Goal: Task Accomplishment & Management: Manage account settings

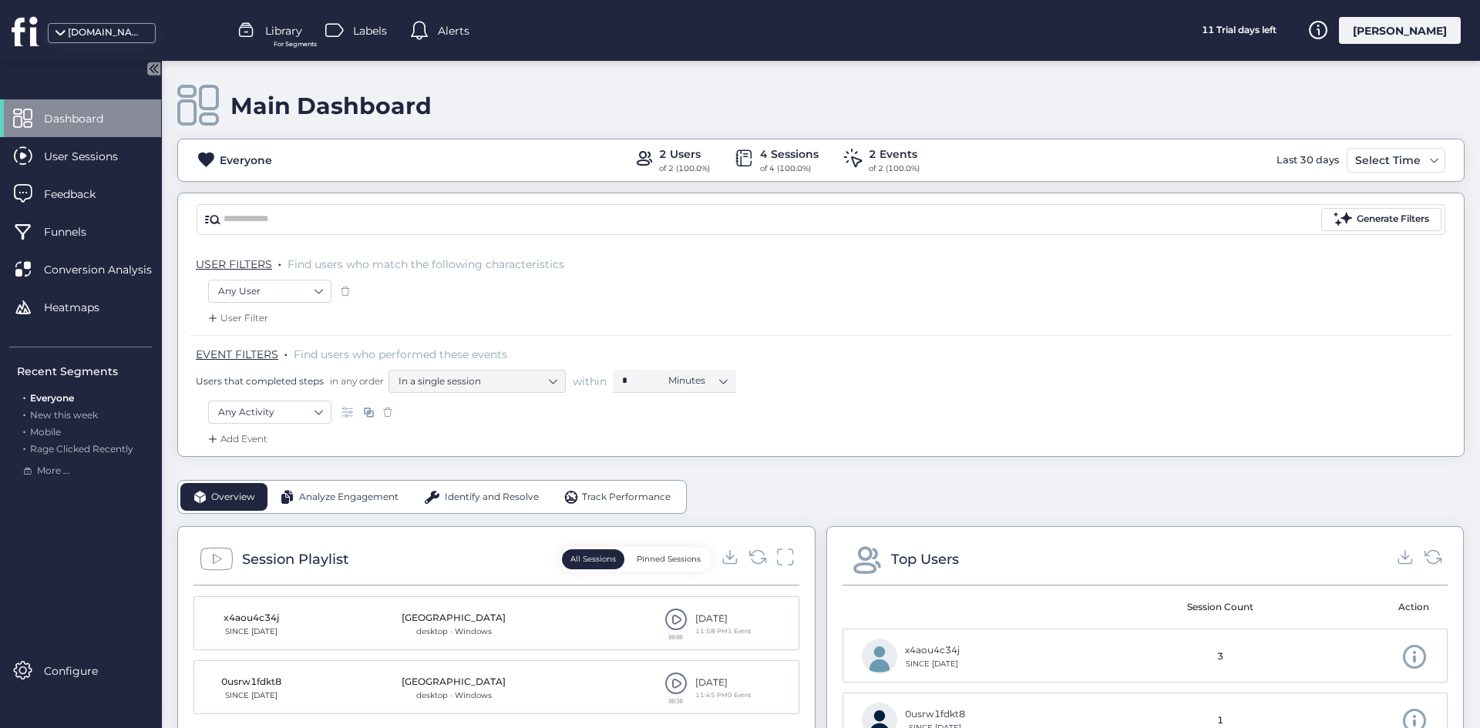
click at [1413, 22] on div "[PERSON_NAME]" at bounding box center [1400, 30] width 122 height 27
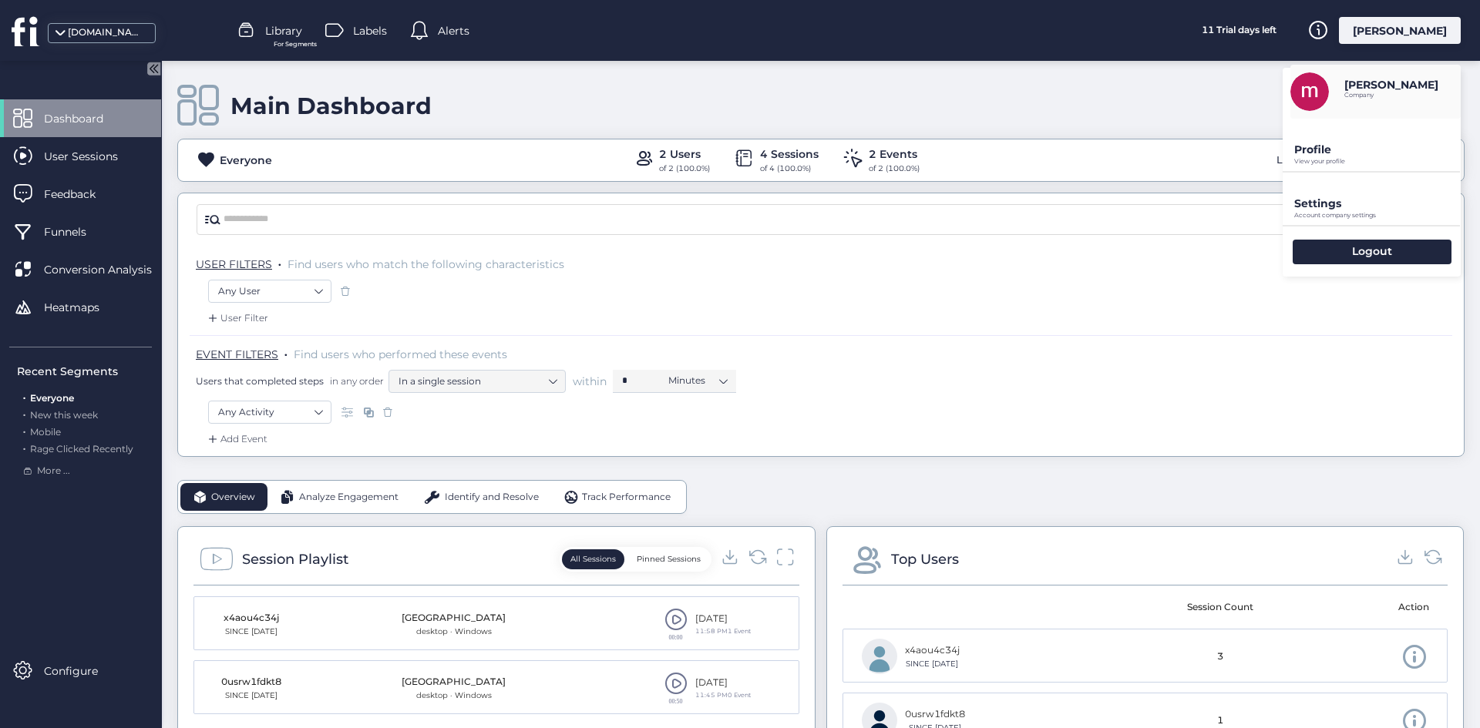
click at [1352, 204] on p "Settings" at bounding box center [1377, 204] width 166 height 14
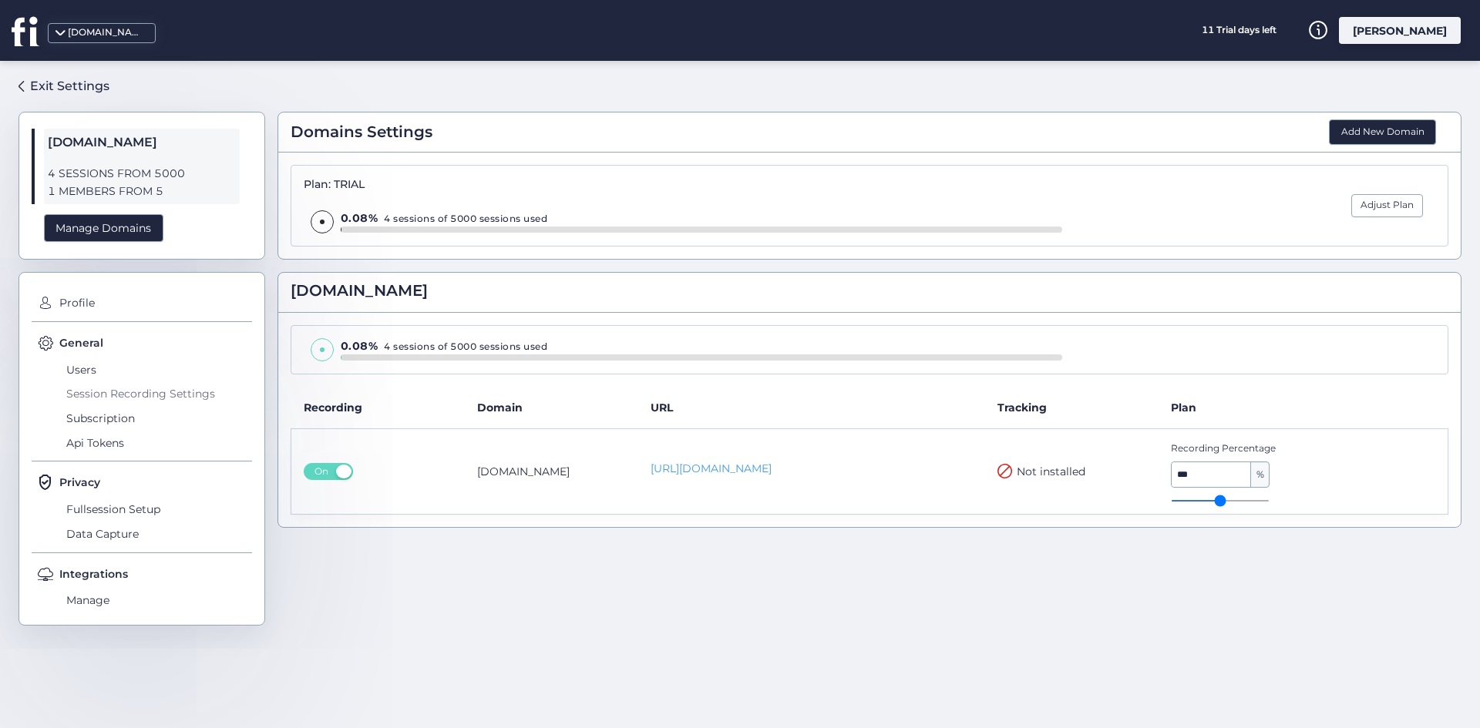
click at [130, 385] on span "Session Recording Settings" at bounding box center [157, 394] width 190 height 25
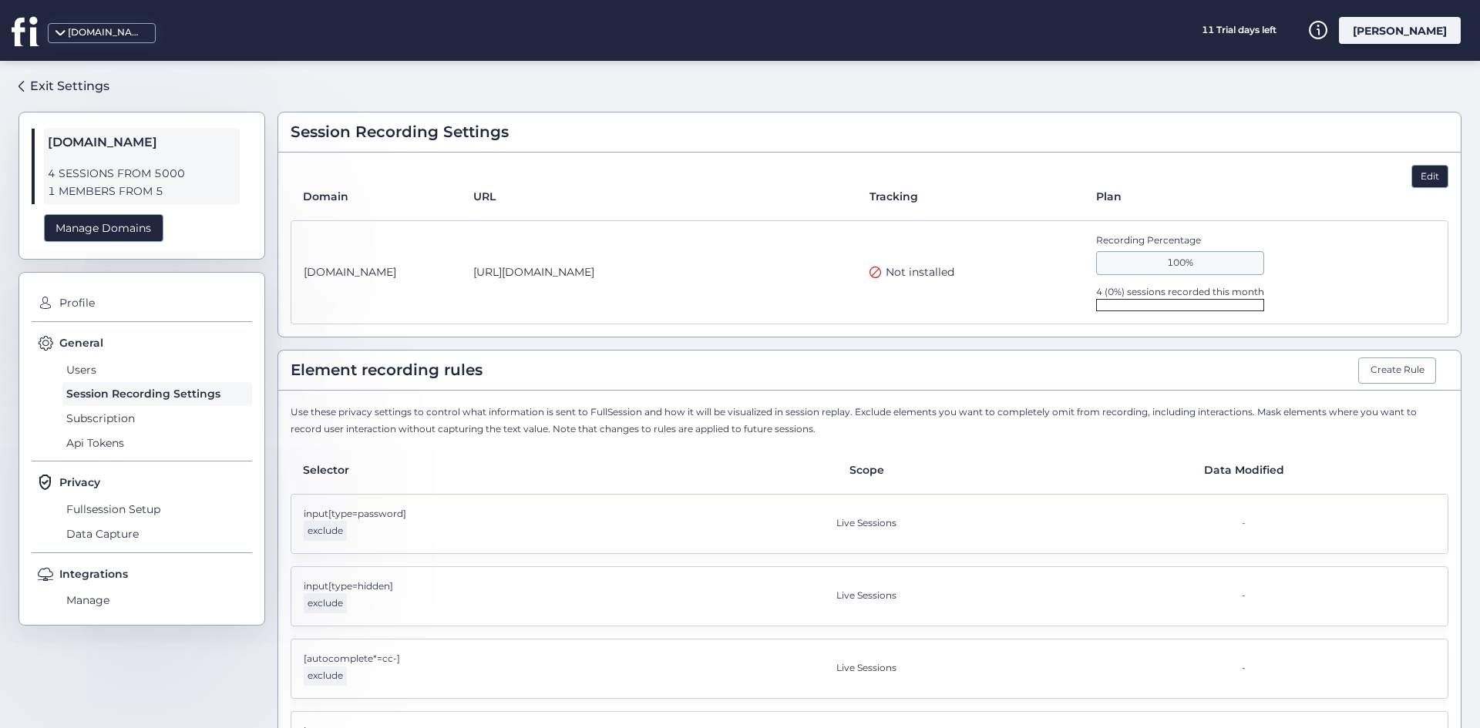
click at [1413, 178] on div "Edit" at bounding box center [1429, 176] width 37 height 23
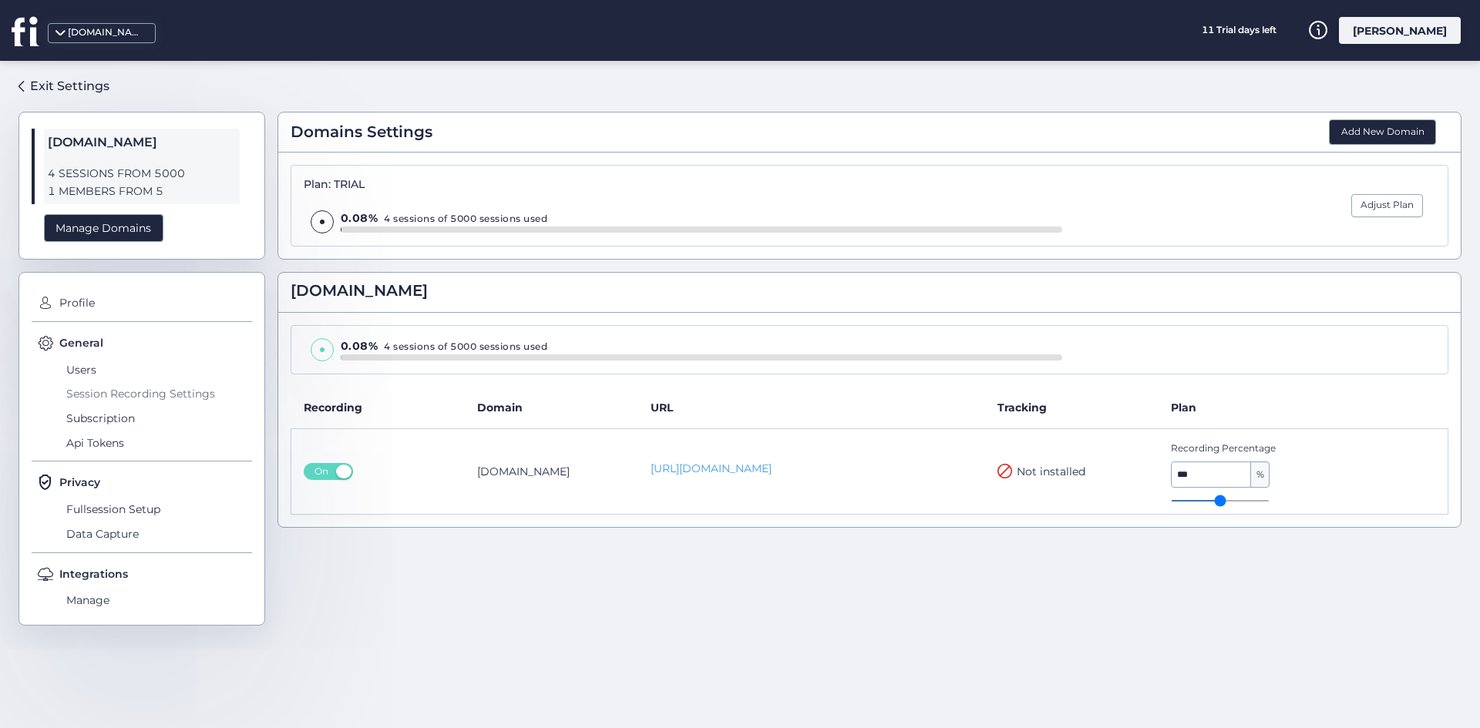
click at [82, 396] on span "Session Recording Settings" at bounding box center [157, 394] width 190 height 25
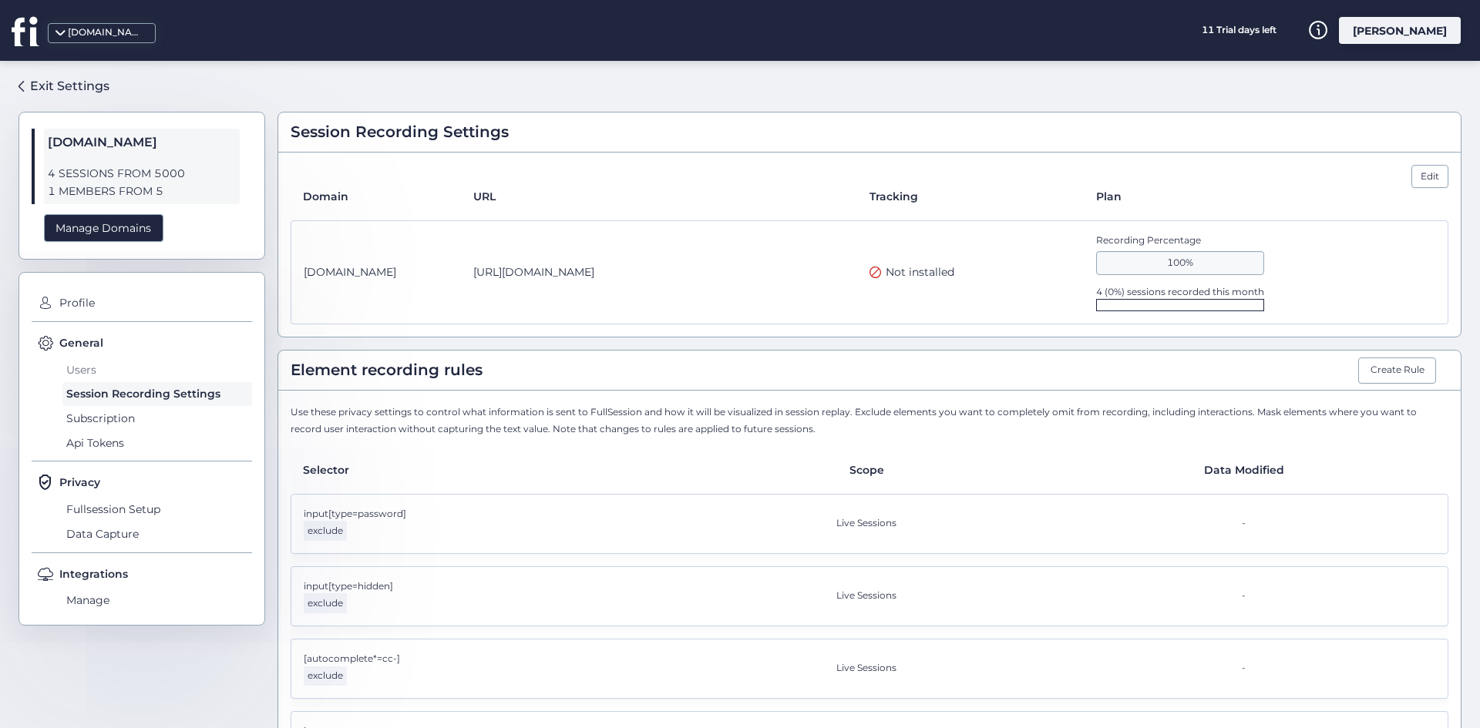
click at [83, 378] on span "Users" at bounding box center [157, 370] width 190 height 25
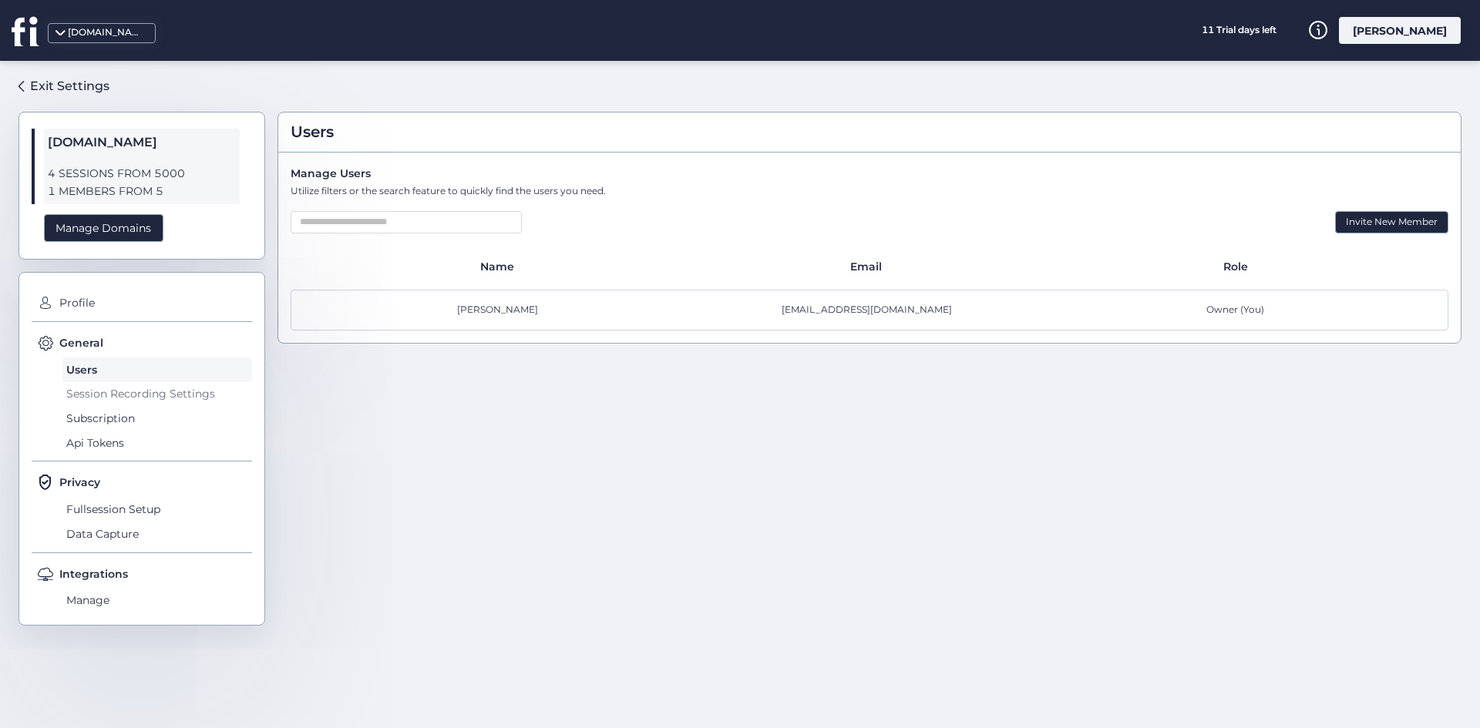
click at [110, 385] on span "Session Recording Settings" at bounding box center [157, 394] width 190 height 25
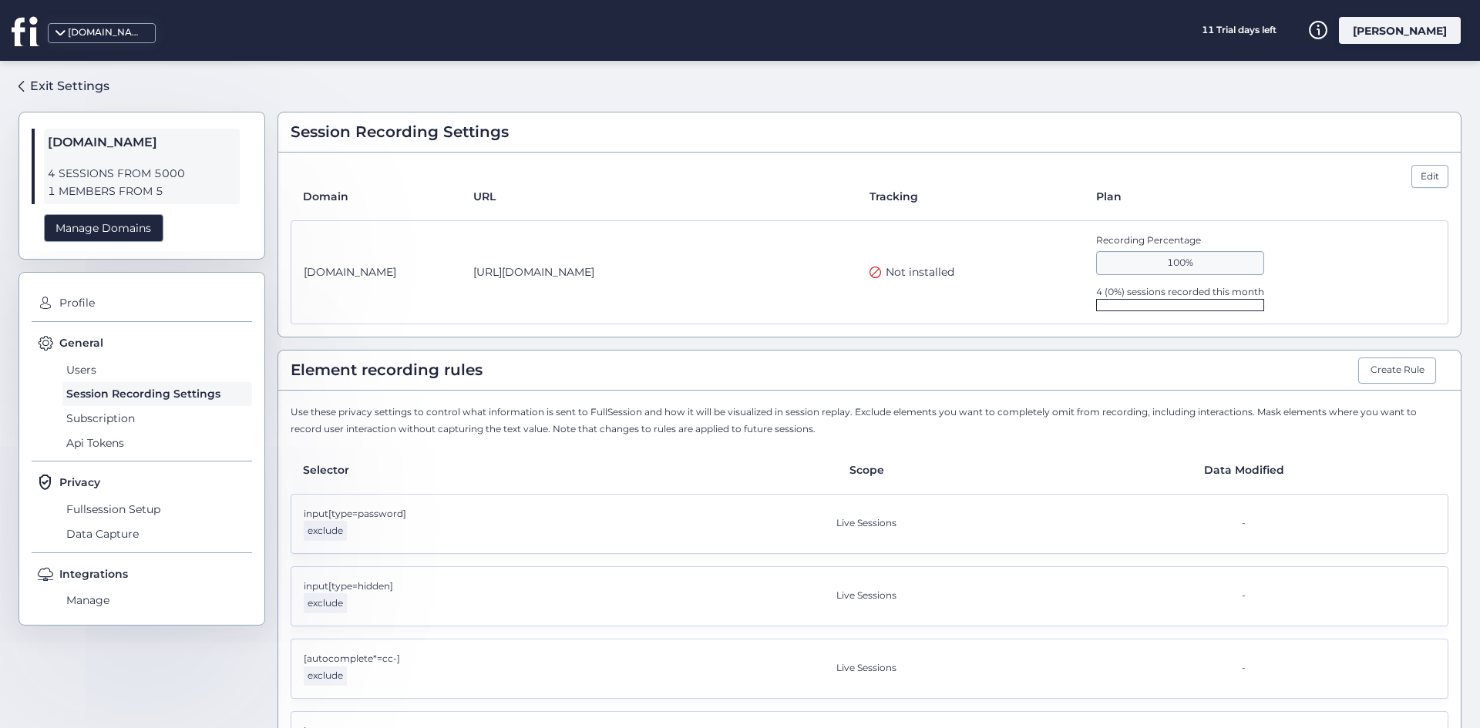
click at [1145, 303] on div at bounding box center [1180, 305] width 168 height 12
click at [1414, 164] on div "Edit Domain URL Tracking Plan fus-dev-store.myshopify.com https://fus-dev-store…" at bounding box center [869, 245] width 1182 height 184
click at [1411, 176] on div "Edit" at bounding box center [1429, 176] width 37 height 23
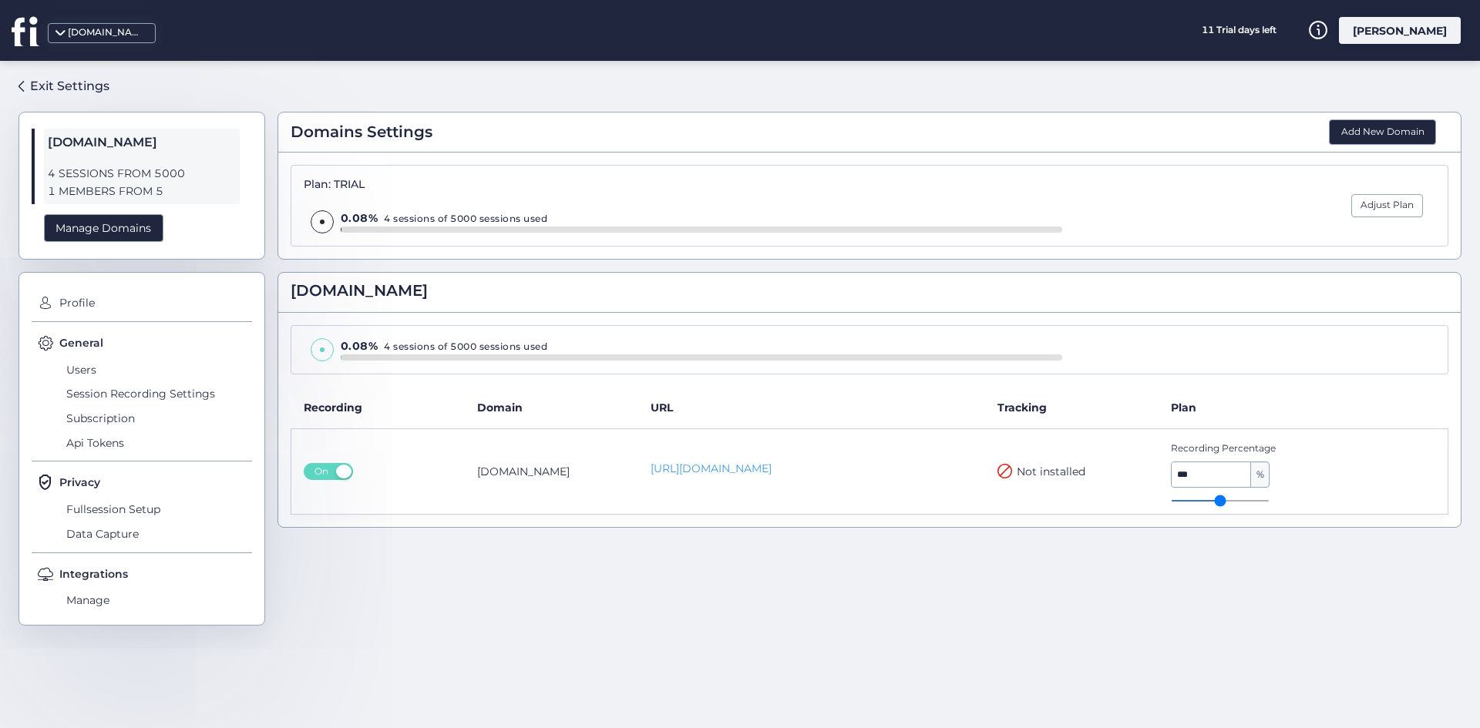
drag, startPoint x: 487, startPoint y: 487, endPoint x: 477, endPoint y: 487, distance: 10.0
click at [486, 487] on td "fus-dev-store.myshopify.com" at bounding box center [551, 471] width 173 height 86
click at [321, 488] on td "On" at bounding box center [377, 471] width 173 height 86
click at [331, 472] on span "On" at bounding box center [321, 471] width 25 height 17
click at [330, 472] on span "Off" at bounding box center [335, 471] width 25 height 17
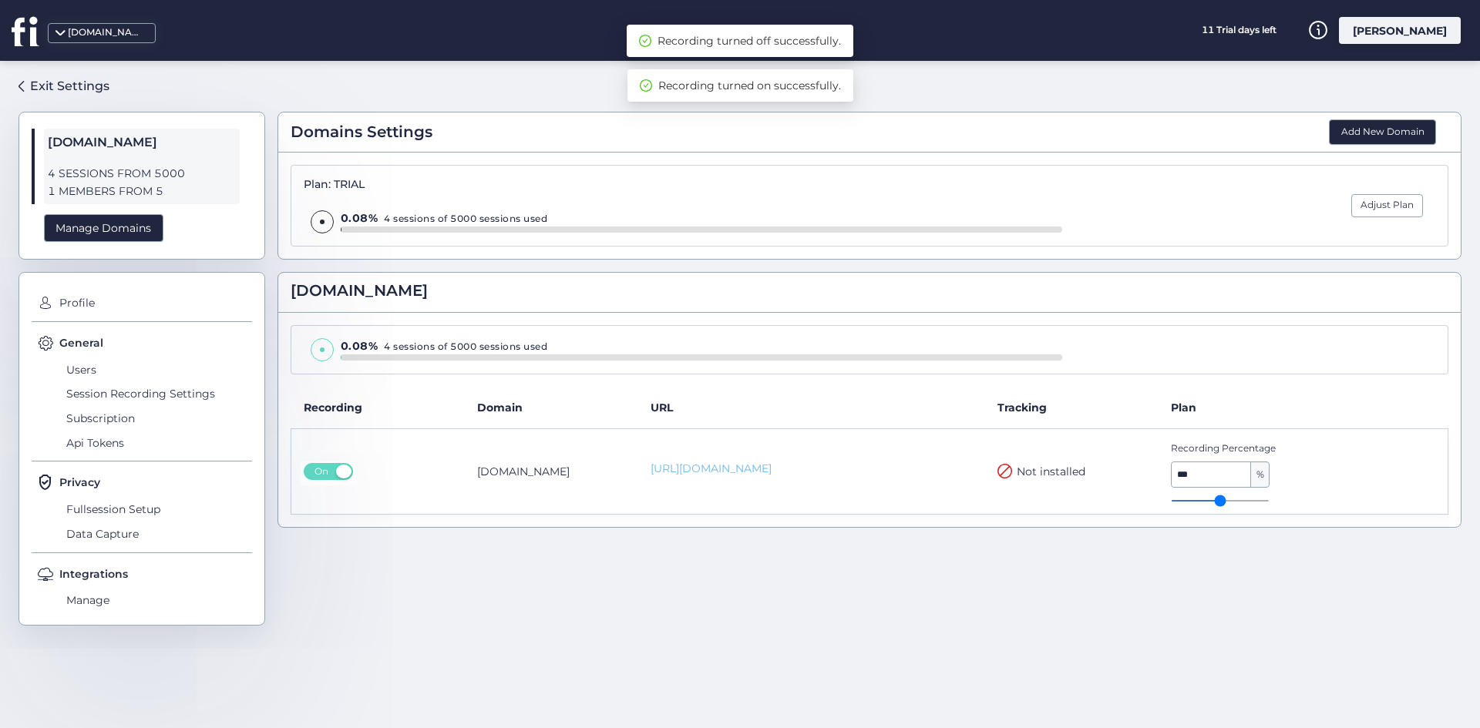
click at [734, 462] on link "https://fus-dev-store.myshopify.com/" at bounding box center [811, 469] width 322 height 16
click at [381, 440] on td "On" at bounding box center [377, 471] width 173 height 86
click at [1376, 148] on div "Domains Settings Add New Domain" at bounding box center [869, 133] width 1182 height 40
click at [1373, 133] on button "Add New Domain" at bounding box center [1382, 132] width 107 height 26
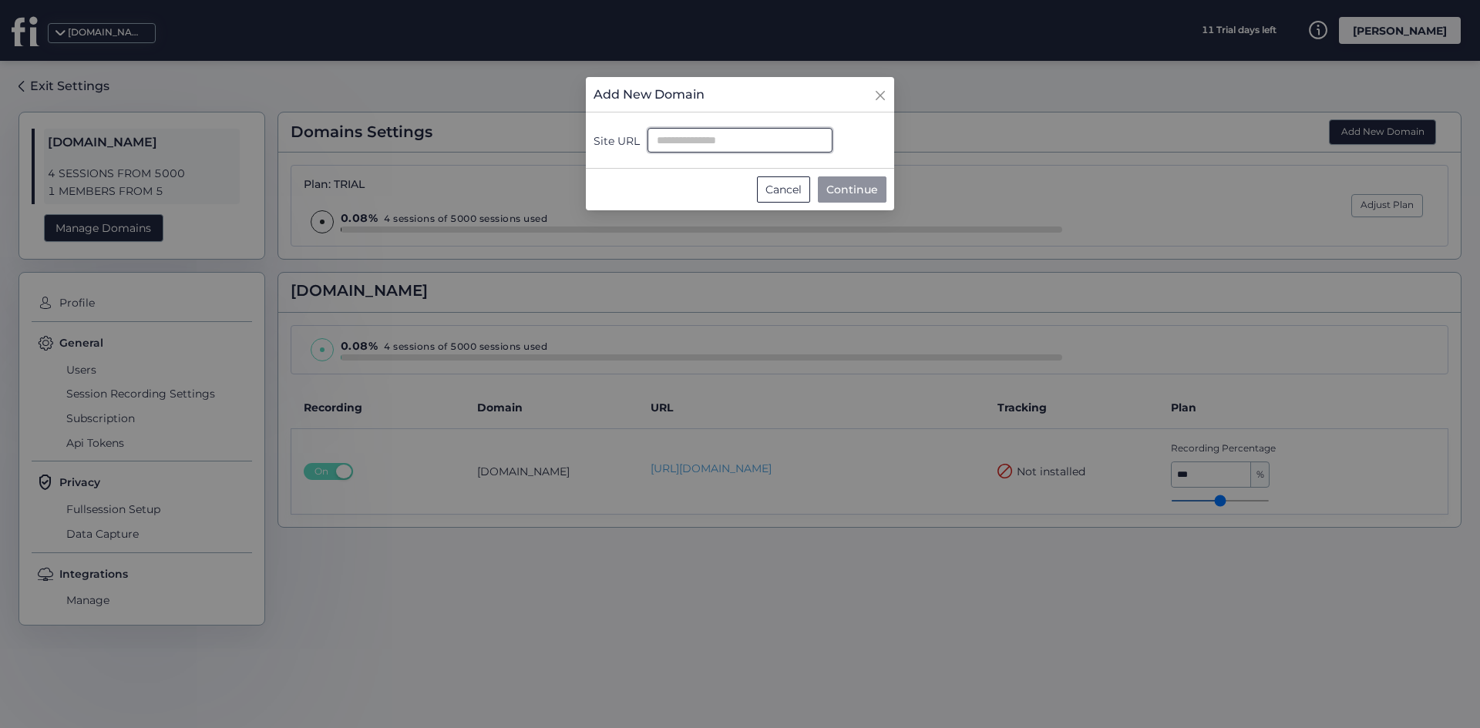
click at [781, 137] on input "Site URL" at bounding box center [739, 140] width 185 height 25
click at [705, 150] on input "Site URL" at bounding box center [739, 140] width 185 height 25
paste input "**********"
type input "**********"
click at [843, 190] on span "Continue" at bounding box center [852, 189] width 52 height 17
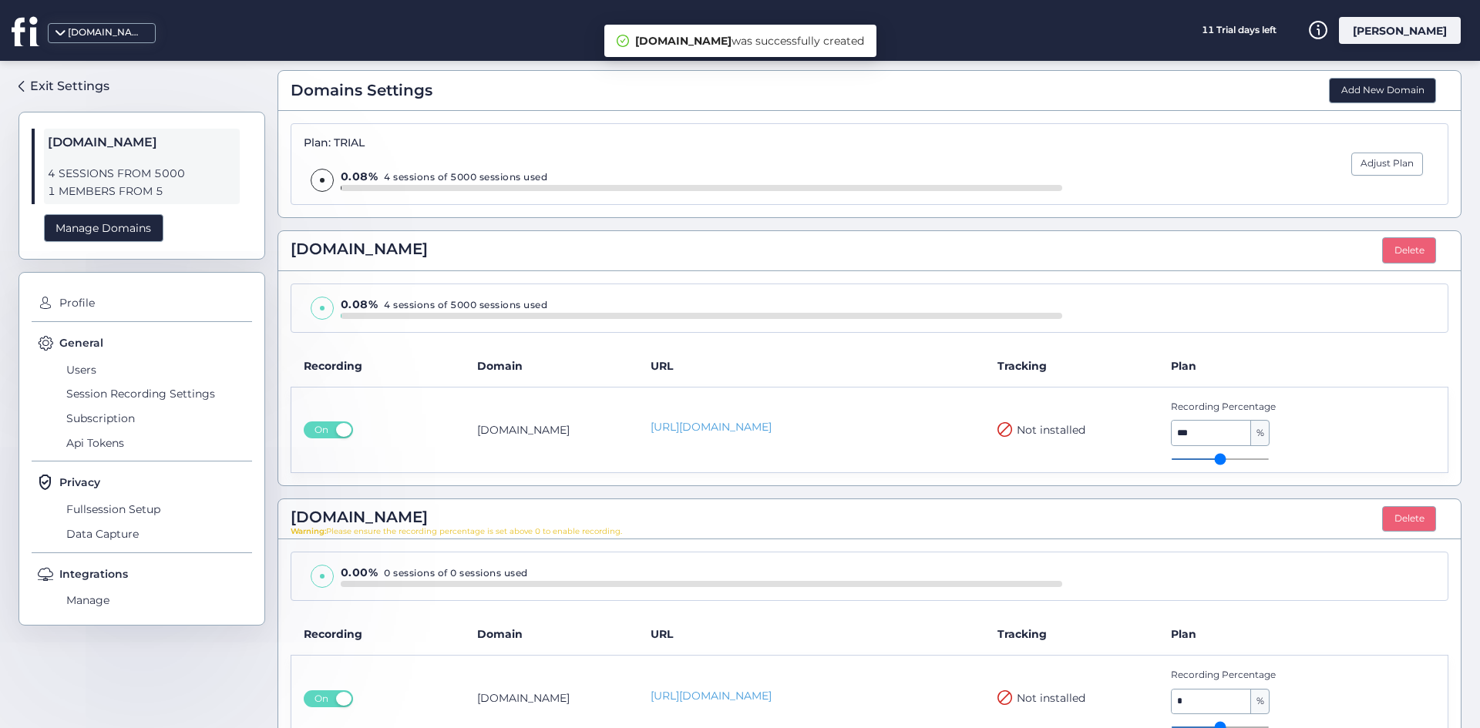
scroll to position [80, 0]
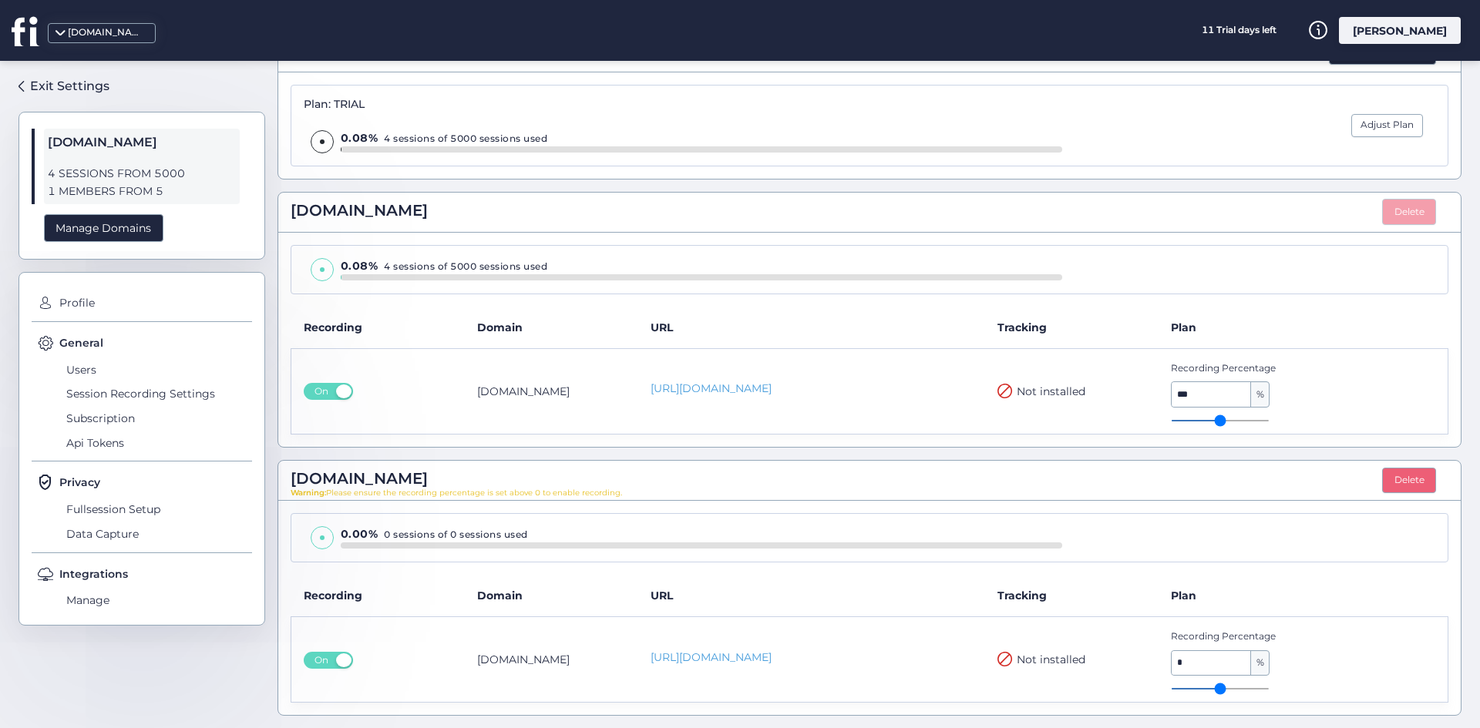
click at [1390, 206] on button "Delete" at bounding box center [1409, 212] width 54 height 26
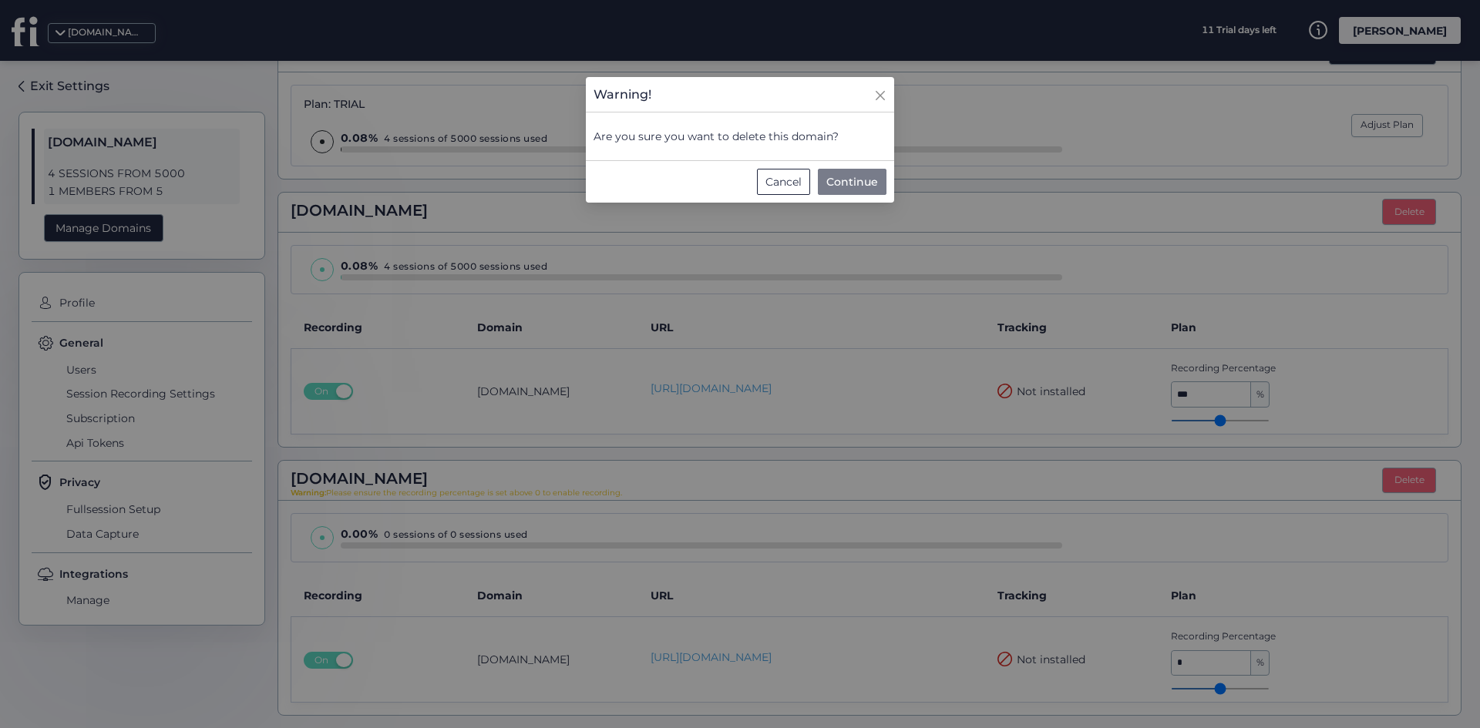
click at [856, 175] on span "Continue" at bounding box center [852, 181] width 52 height 17
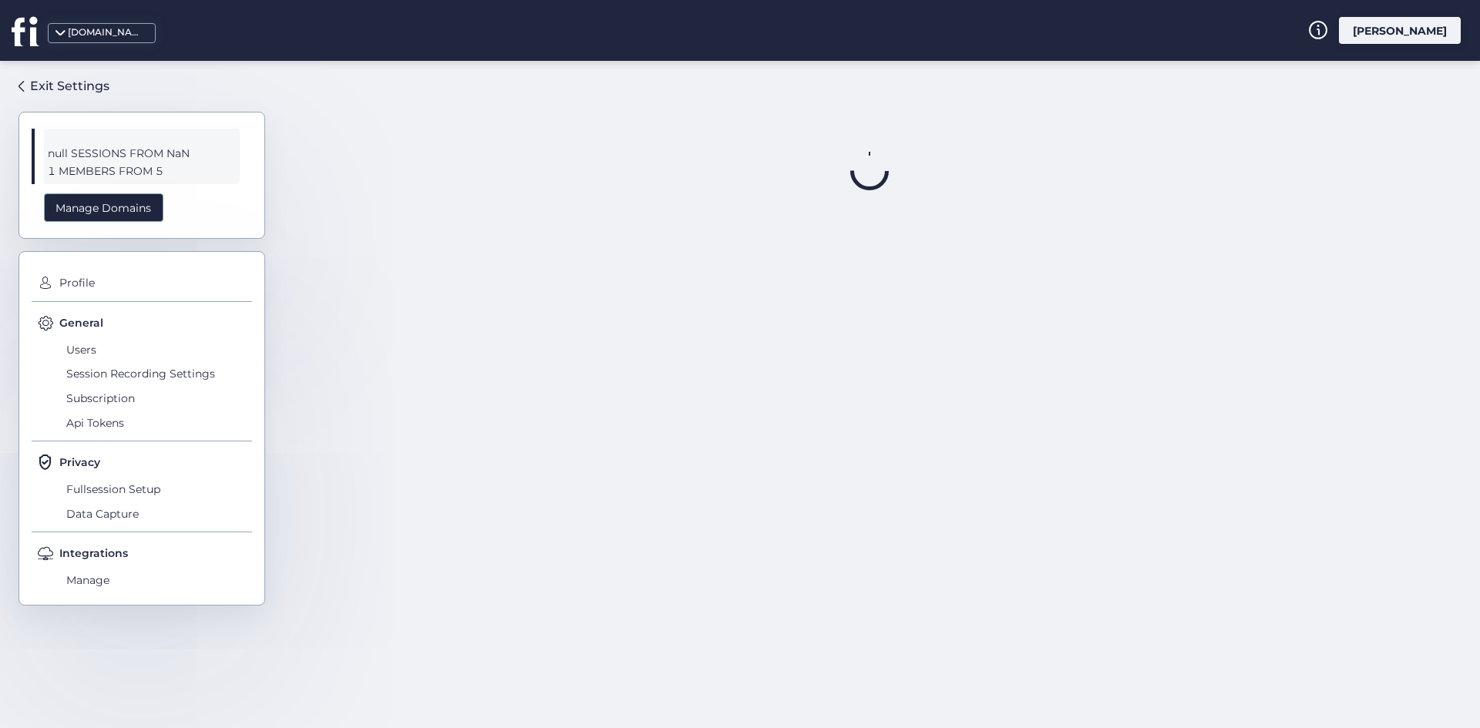
scroll to position [0, 0]
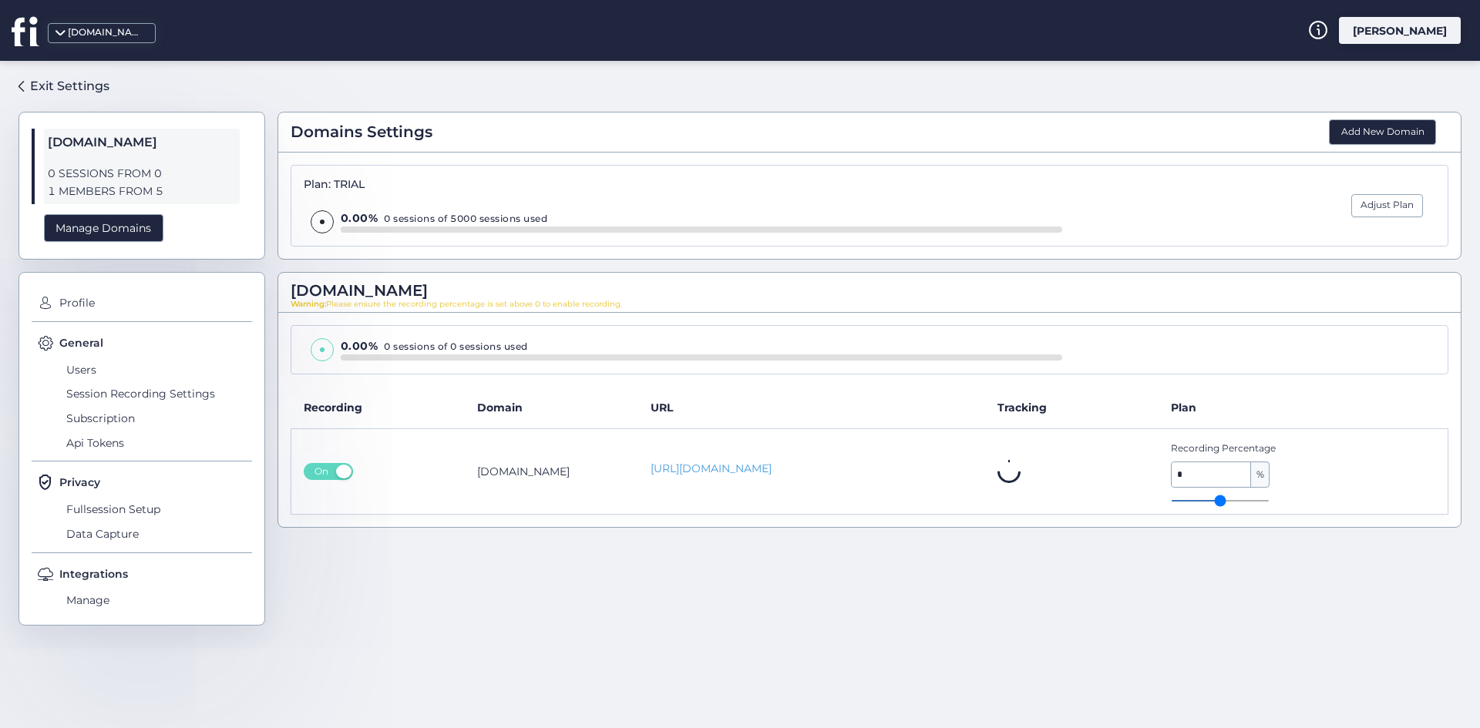
click at [149, 121] on div "intunedhq.com 0 SESSIONS FROM 0 1 MEMBERS FROM 5 Manage Domains" at bounding box center [141, 186] width 247 height 148
click at [59, 79] on div "Exit Settings" at bounding box center [69, 85] width 79 height 19
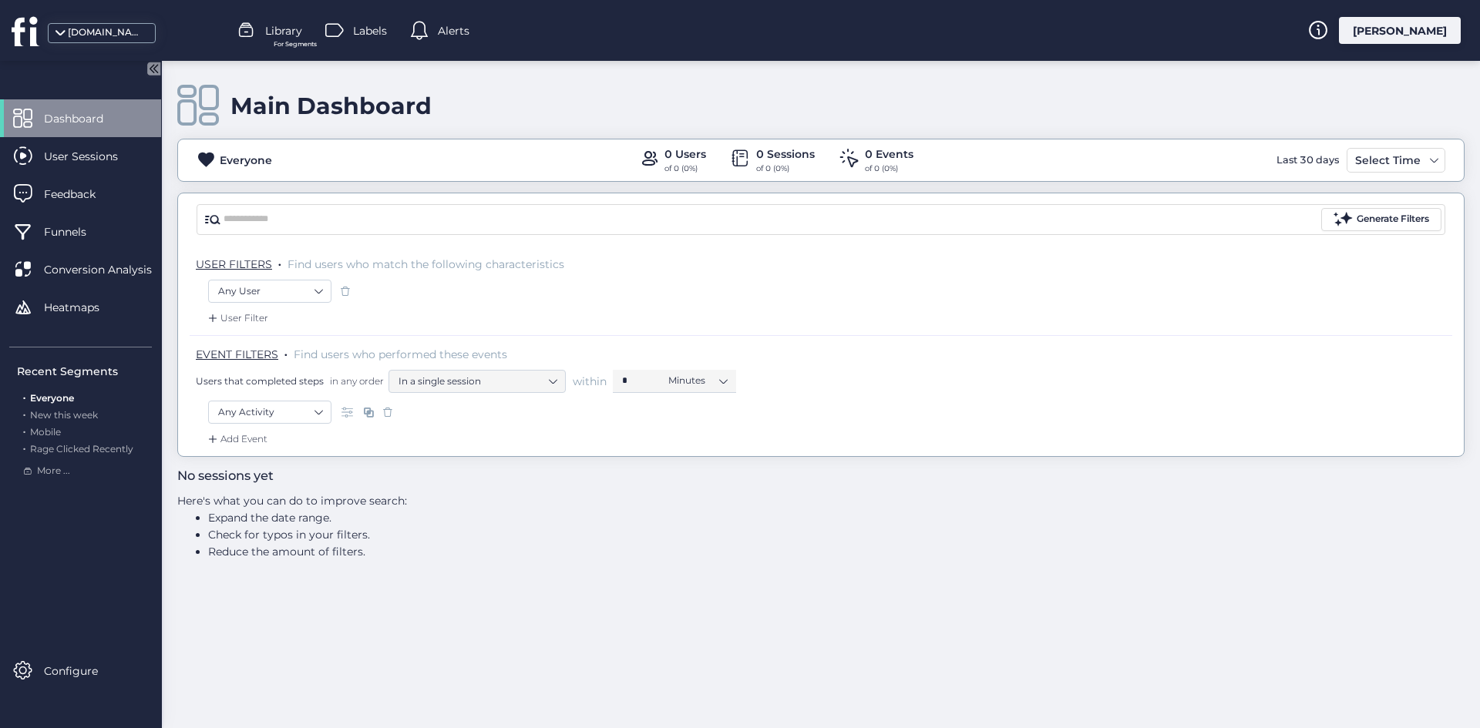
click at [240, 190] on div "Main Dashboard Everyone 0 Users of 0 (0%) 0 Sessions of 0 (0%) 0 Events of 0 (0…" at bounding box center [820, 259] width 1287 height 396
click at [1403, 19] on div "[PERSON_NAME]" at bounding box center [1400, 30] width 122 height 27
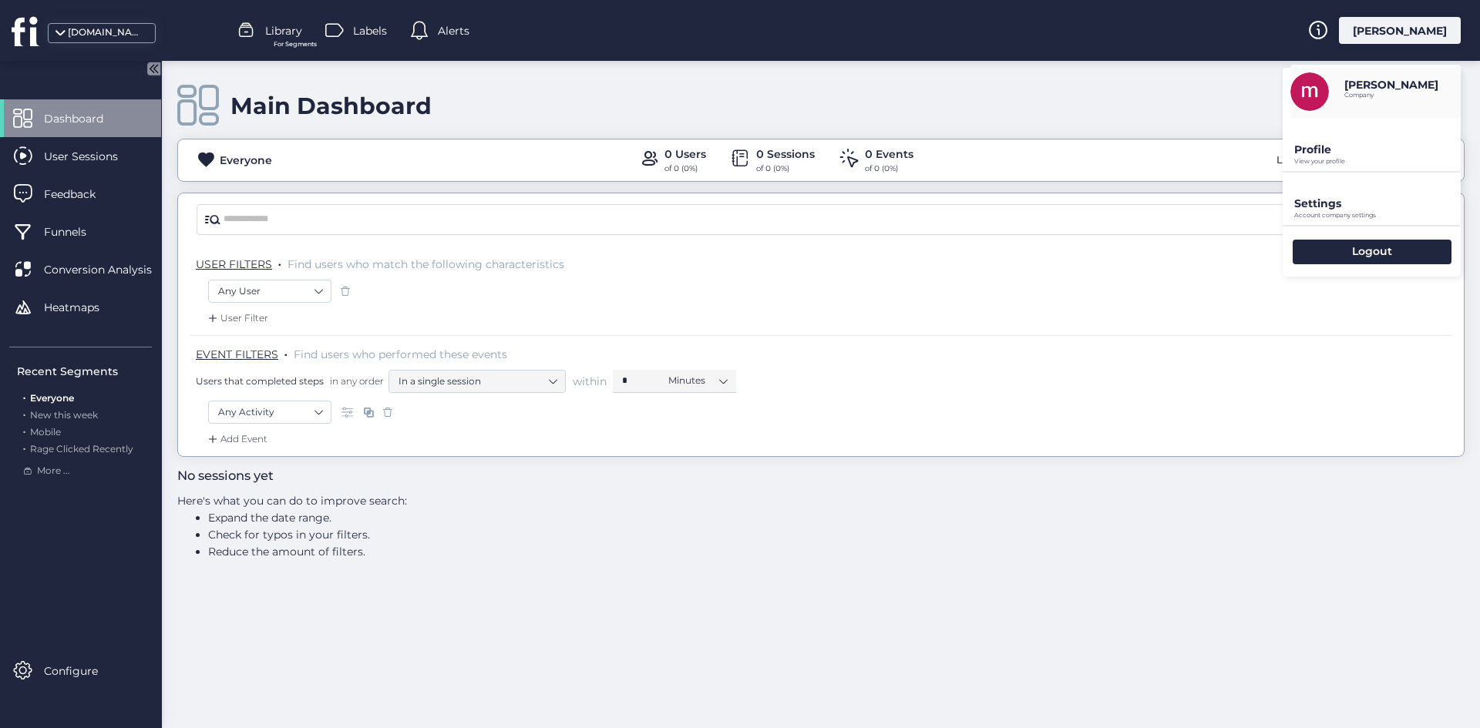
click at [1359, 201] on p "Settings" at bounding box center [1377, 204] width 166 height 14
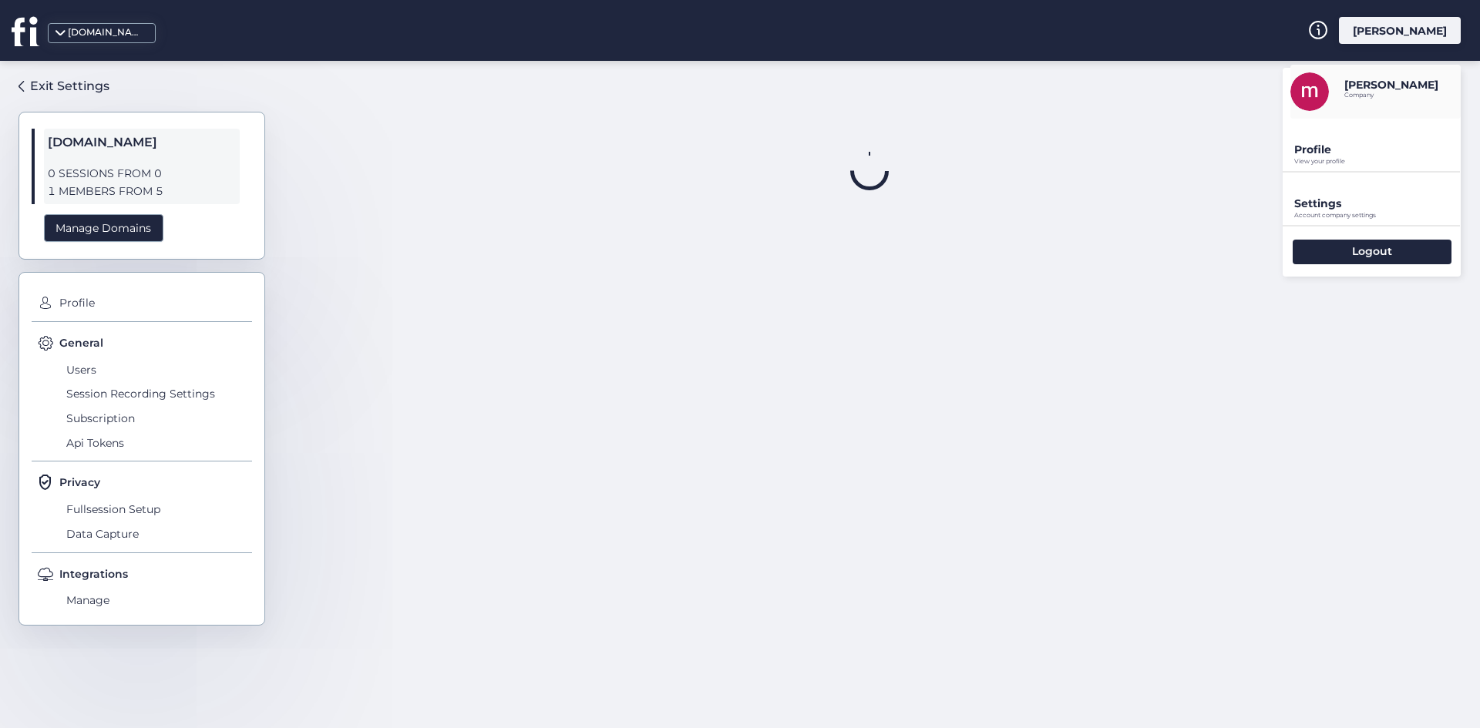
click at [1359, 201] on p "Settings" at bounding box center [1377, 204] width 166 height 14
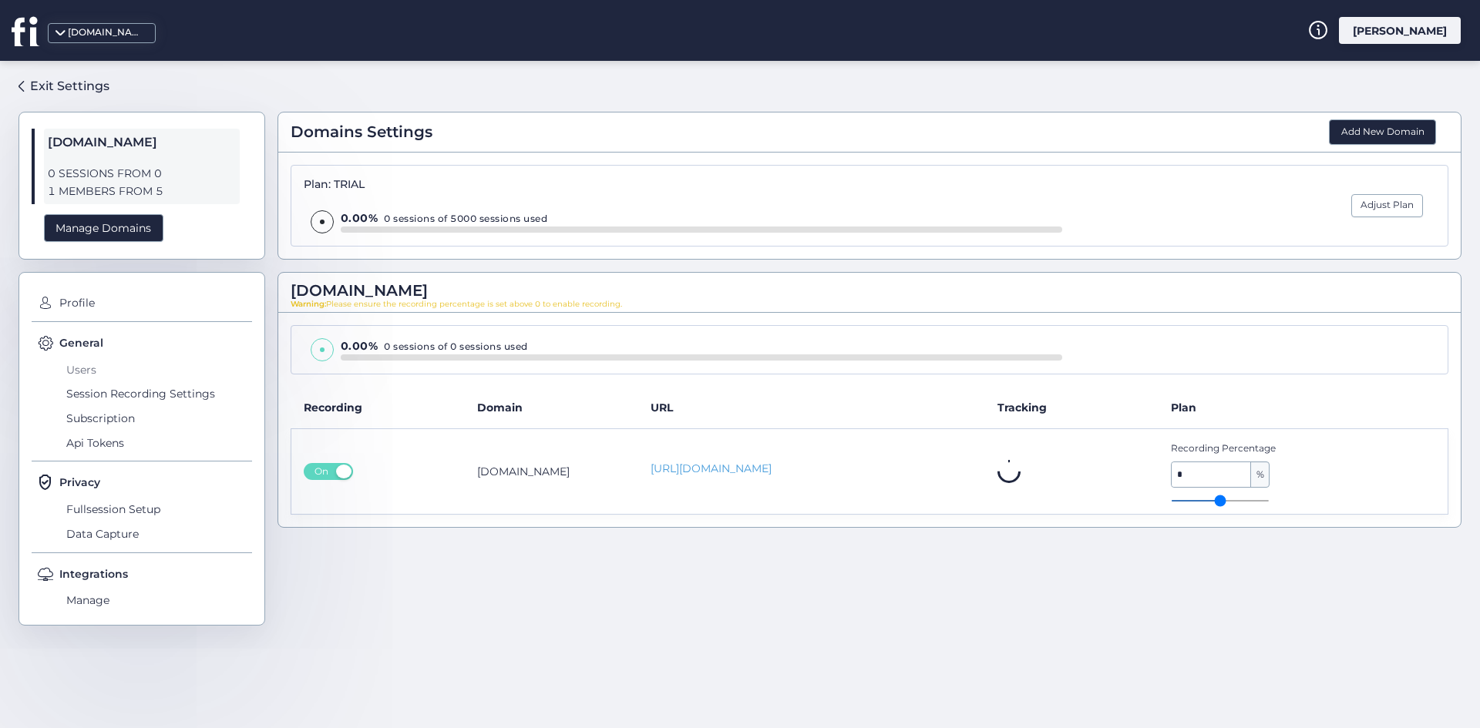
click at [75, 372] on span "Users" at bounding box center [157, 370] width 190 height 25
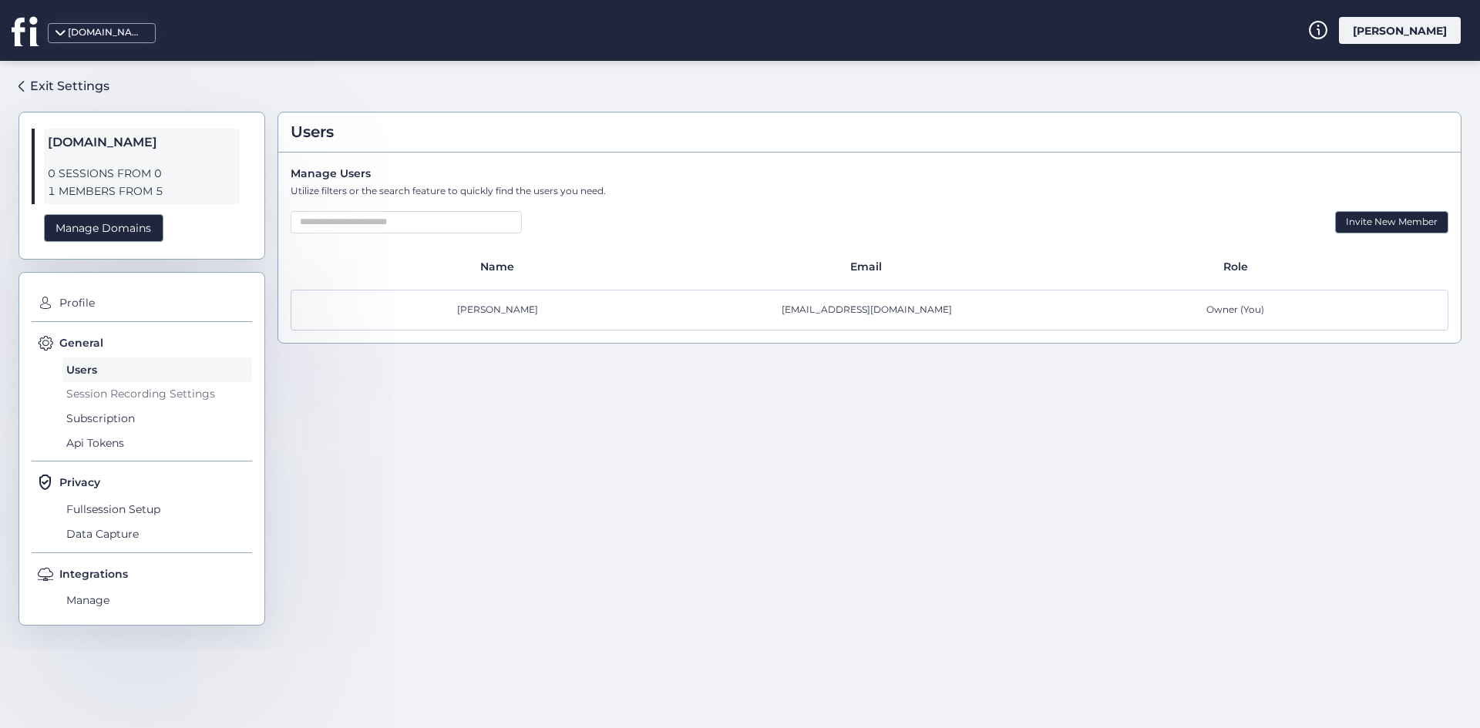
click at [83, 400] on span "Session Recording Settings" at bounding box center [157, 394] width 190 height 25
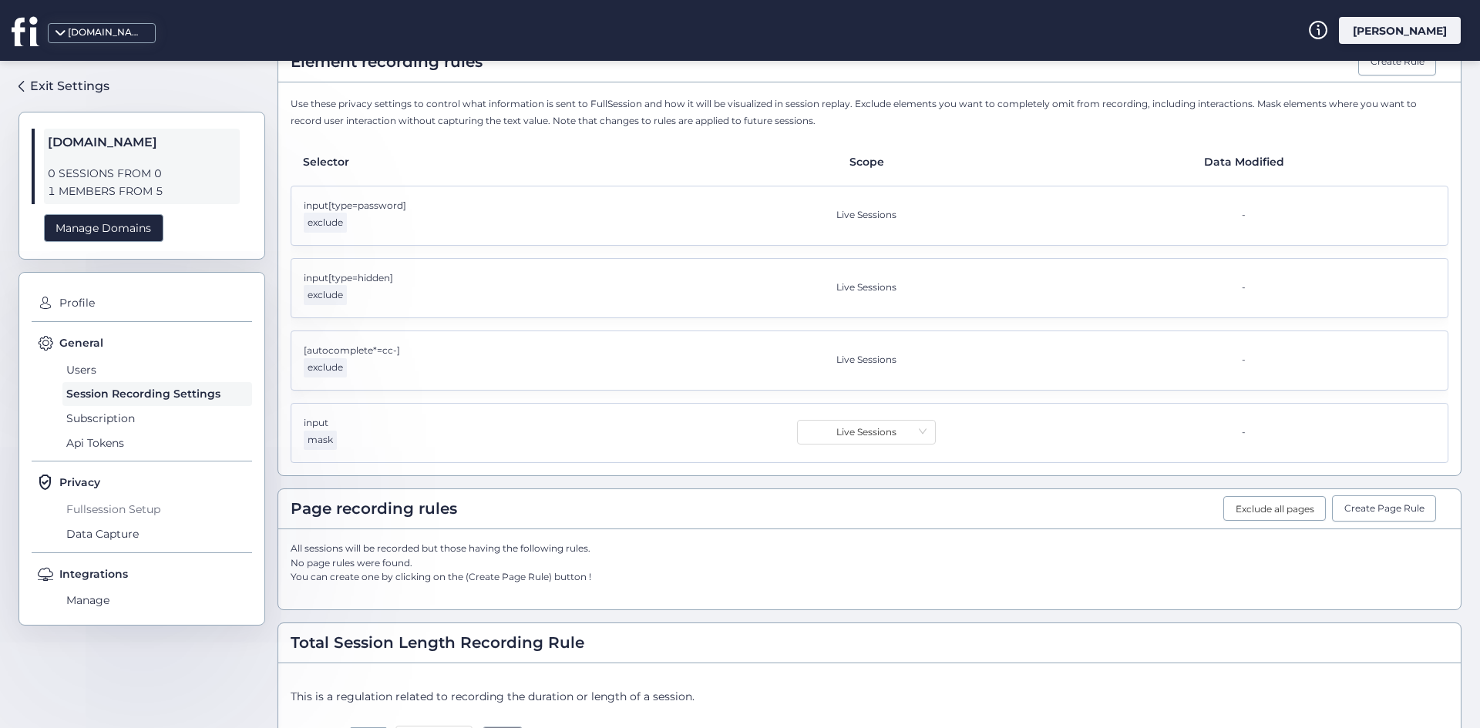
click at [89, 518] on span "Fullsession Setup" at bounding box center [157, 509] width 190 height 25
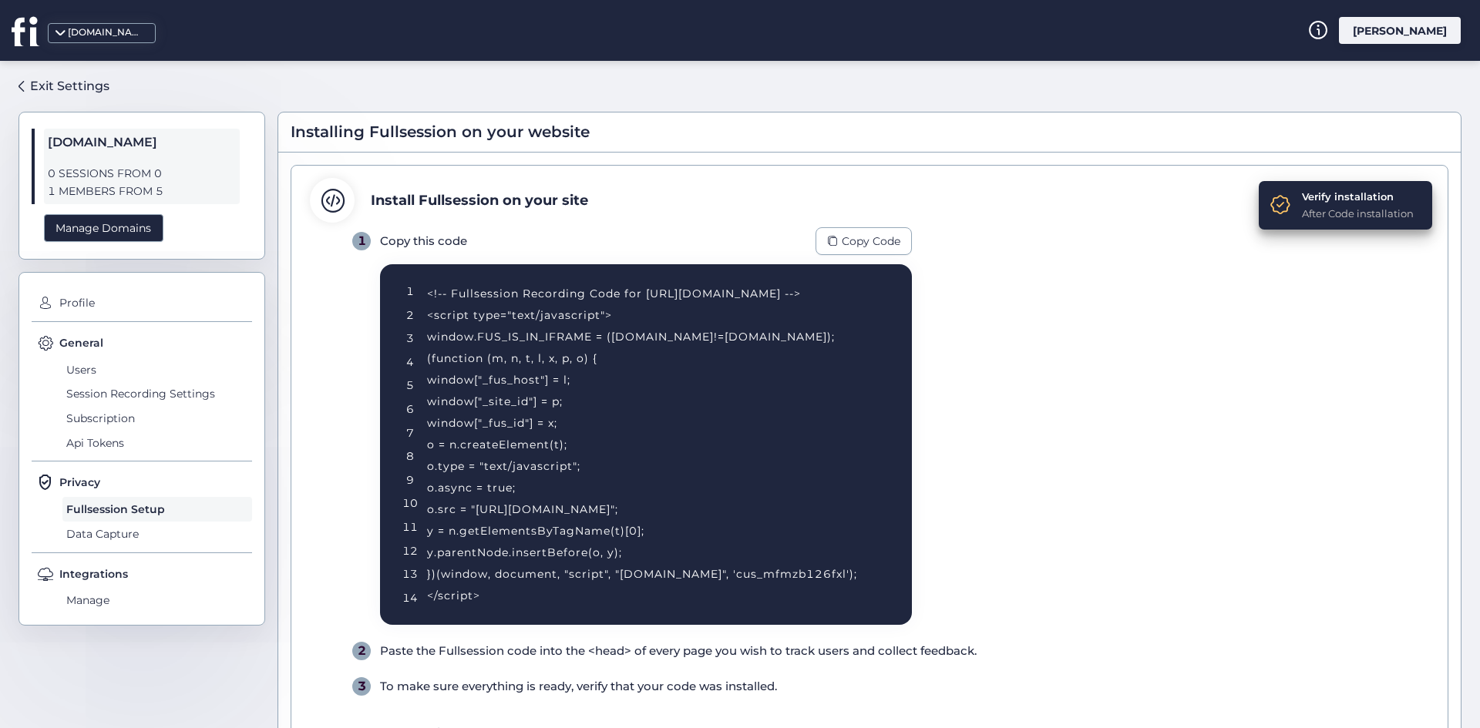
click at [795, 568] on div "<!-- Fullsession Recording Code for http://fullsession.io/ --> <script type="te…" at bounding box center [650, 445] width 447 height 324
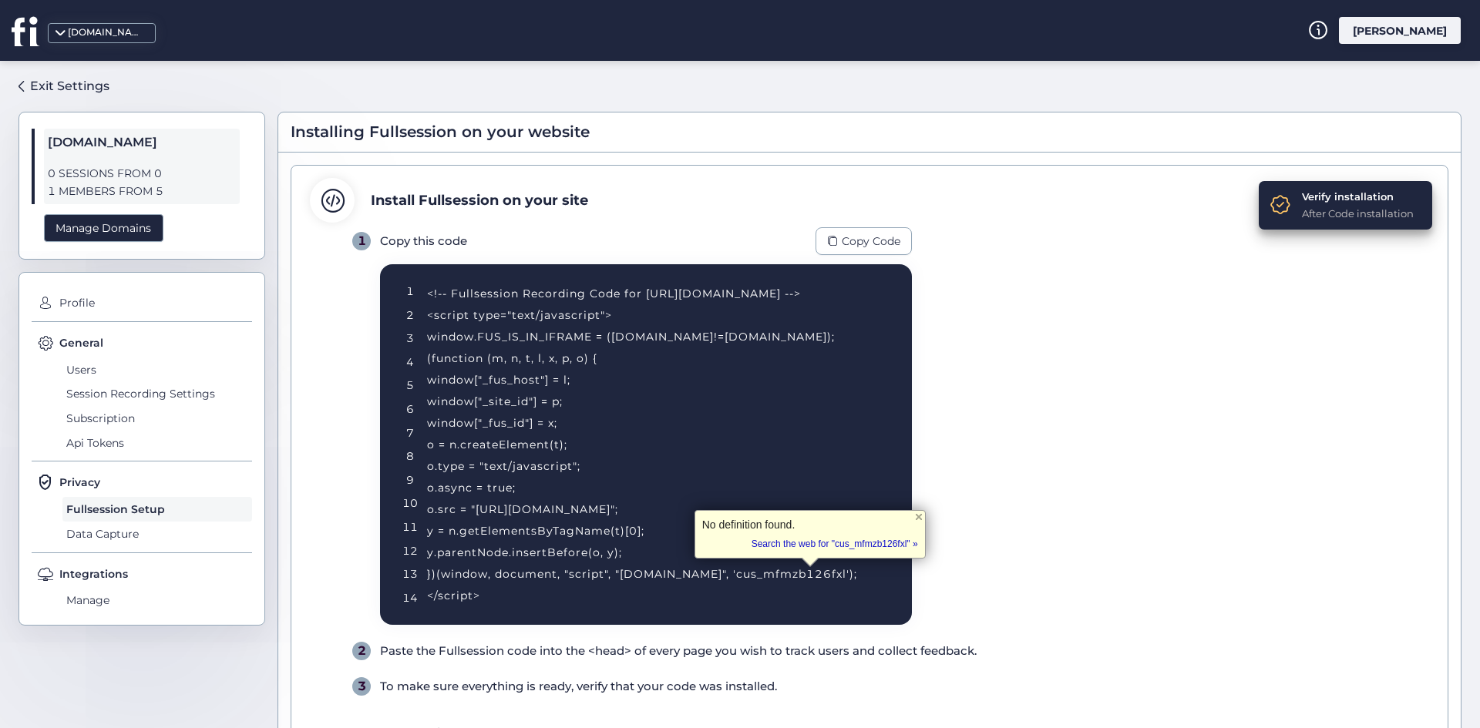
scroll to position [163, 0]
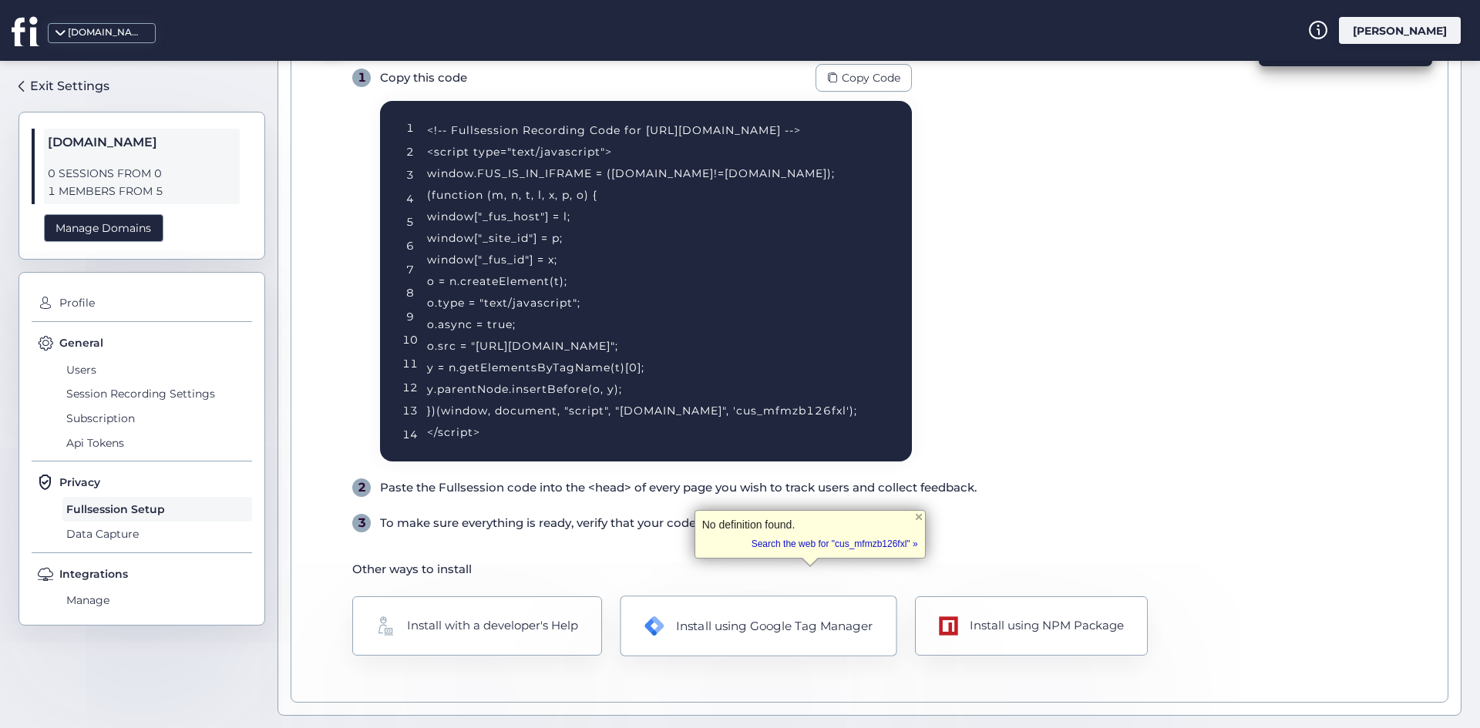
click at [691, 629] on div "Install using Google Tag Manager" at bounding box center [774, 626] width 197 height 18
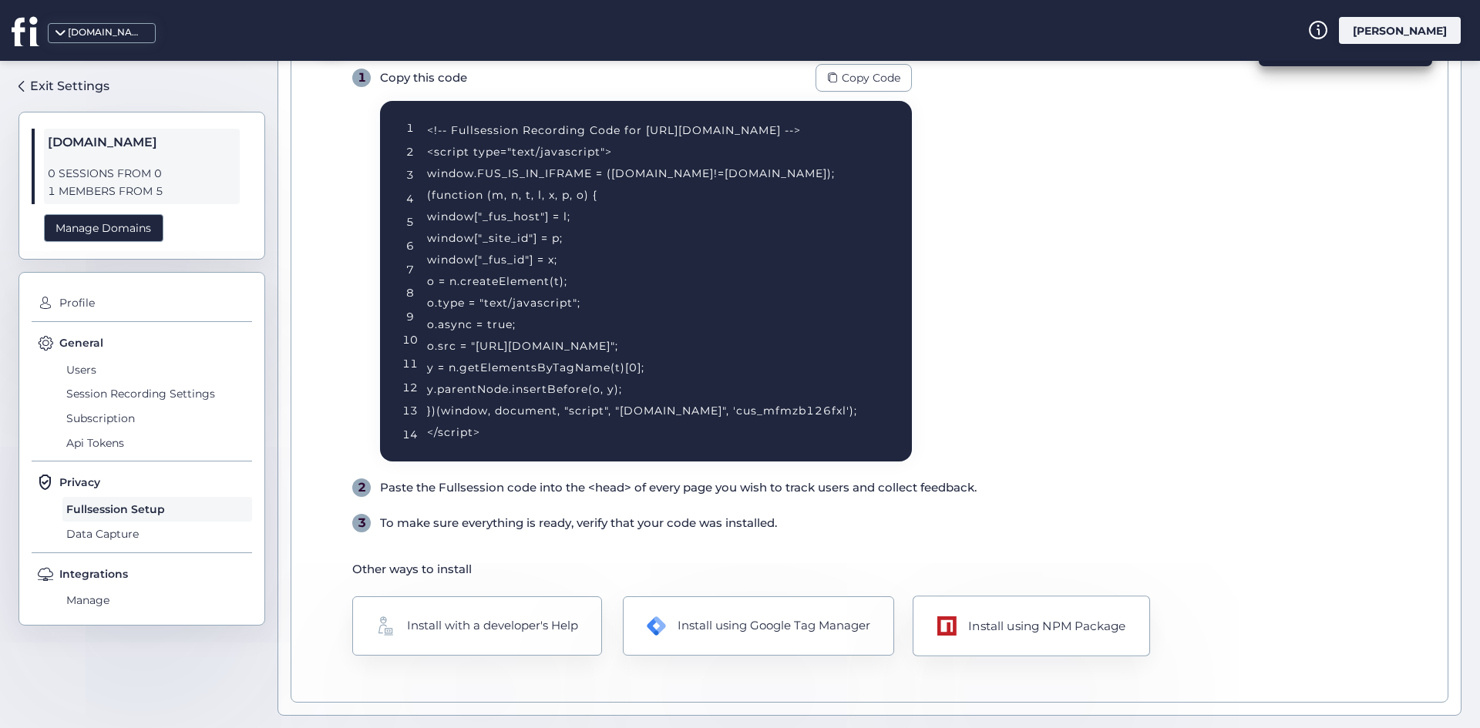
click at [976, 623] on div "Install using NPM Package" at bounding box center [1046, 626] width 157 height 18
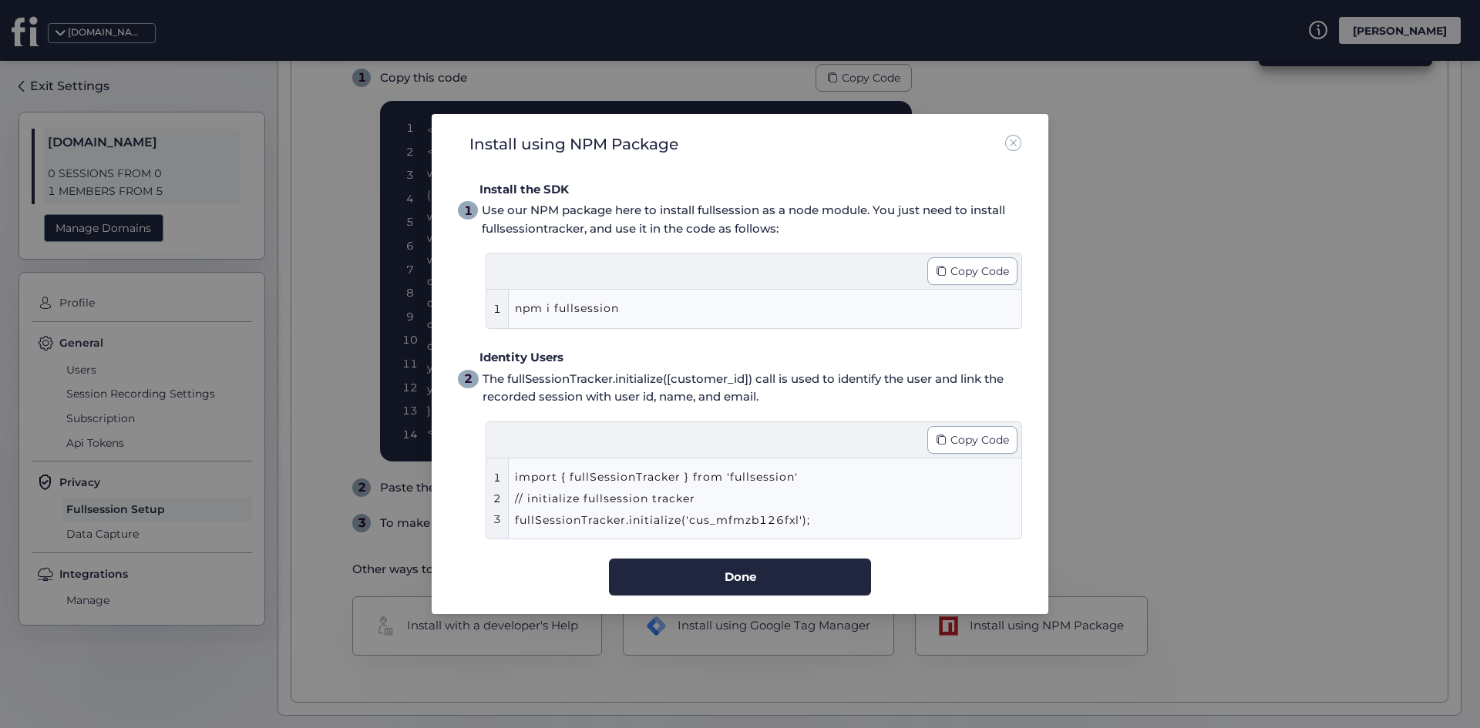
click at [758, 525] on div "import { fullSessionTracker } from 'fullsession' // initialize fullsession trac…" at bounding box center [738, 498] width 447 height 65
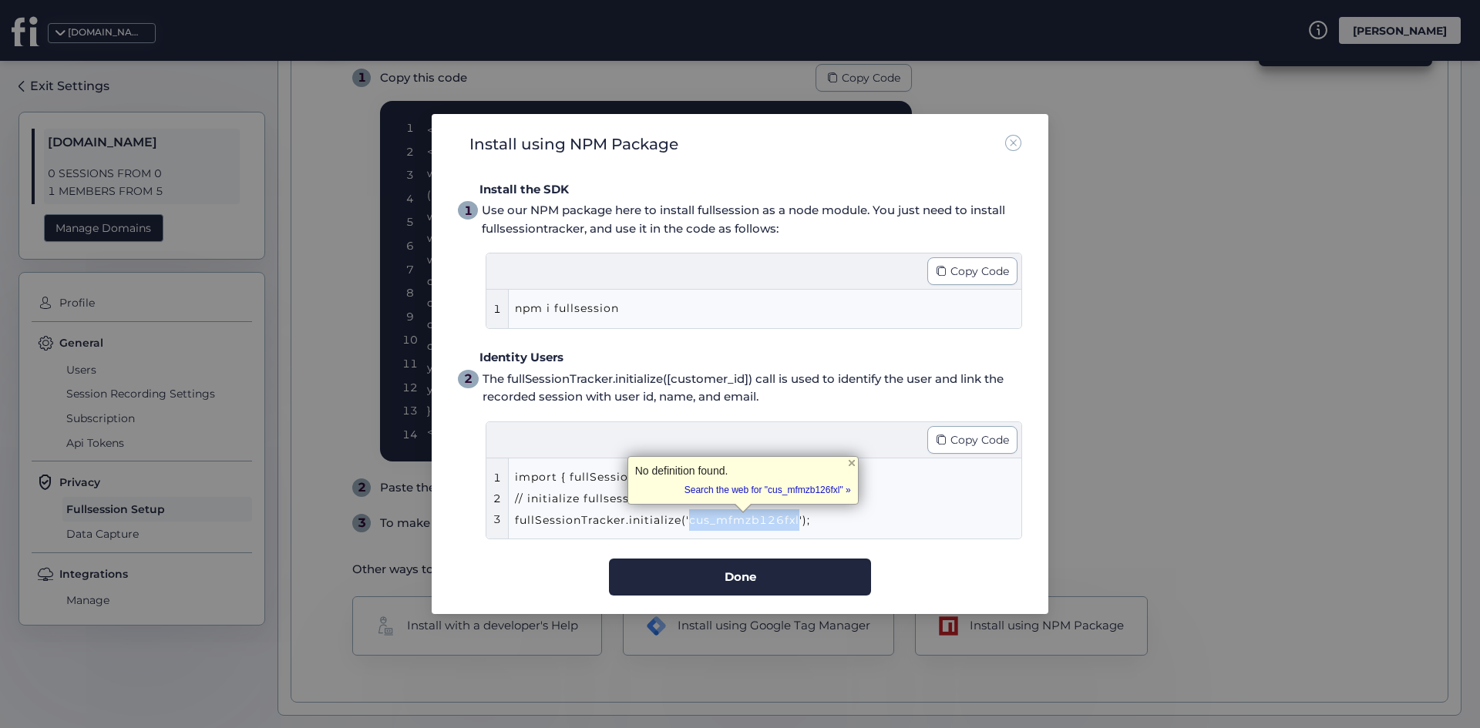
copy div "cus_mfmzb126fxl"
drag, startPoint x: 1134, startPoint y: 295, endPoint x: 1072, endPoint y: 2, distance: 299.4
click at [1136, 269] on nz-modal-container "Install using NPM Package Install the SDK 1 Use our NPM package here to install…" at bounding box center [740, 364] width 1480 height 728
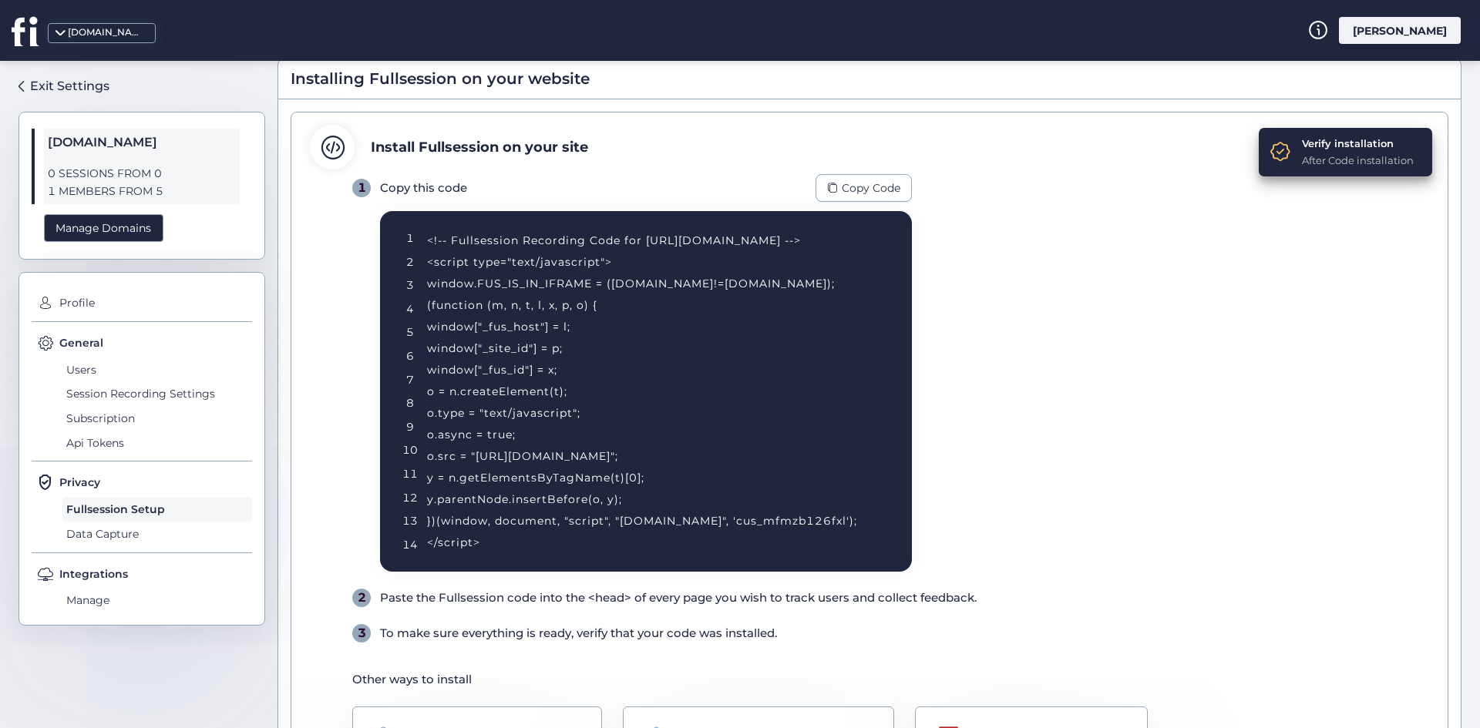
scroll to position [0, 0]
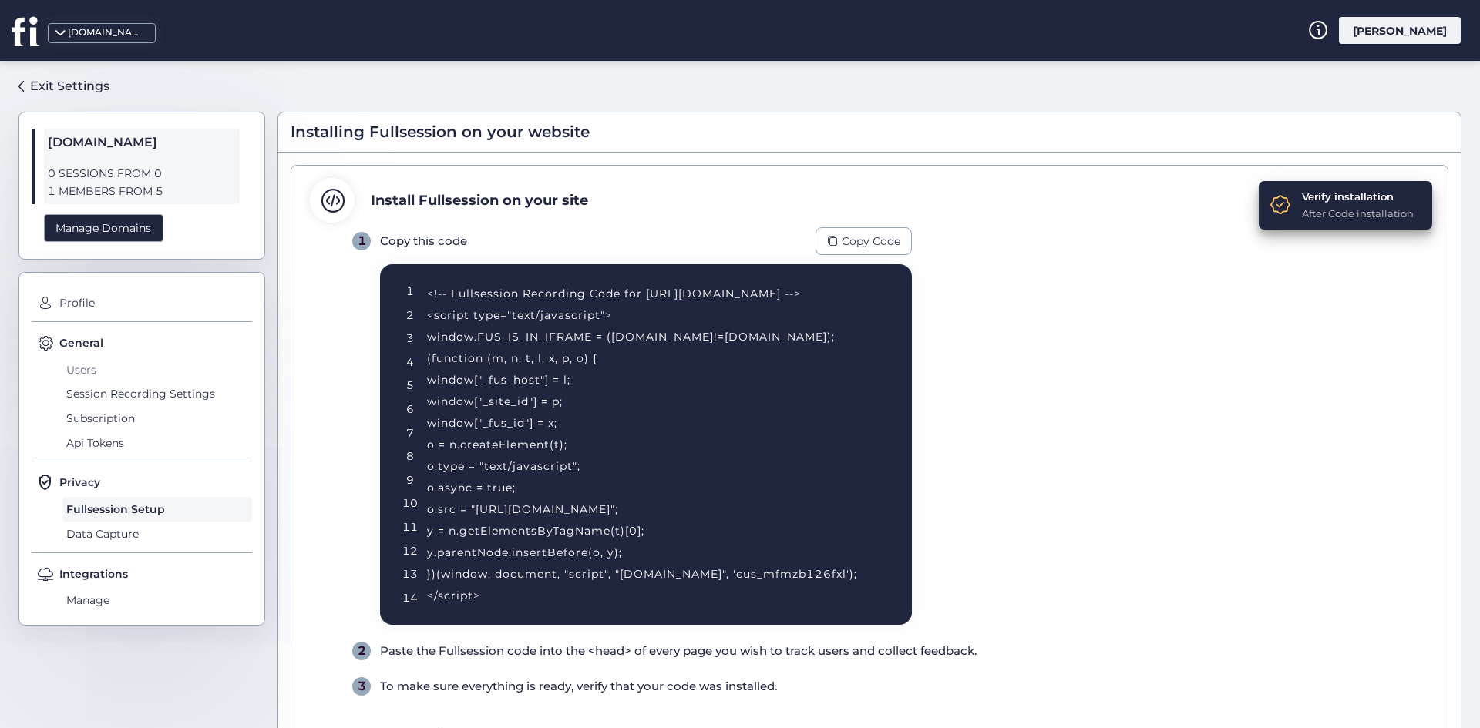
click at [106, 360] on span "Users" at bounding box center [157, 370] width 190 height 25
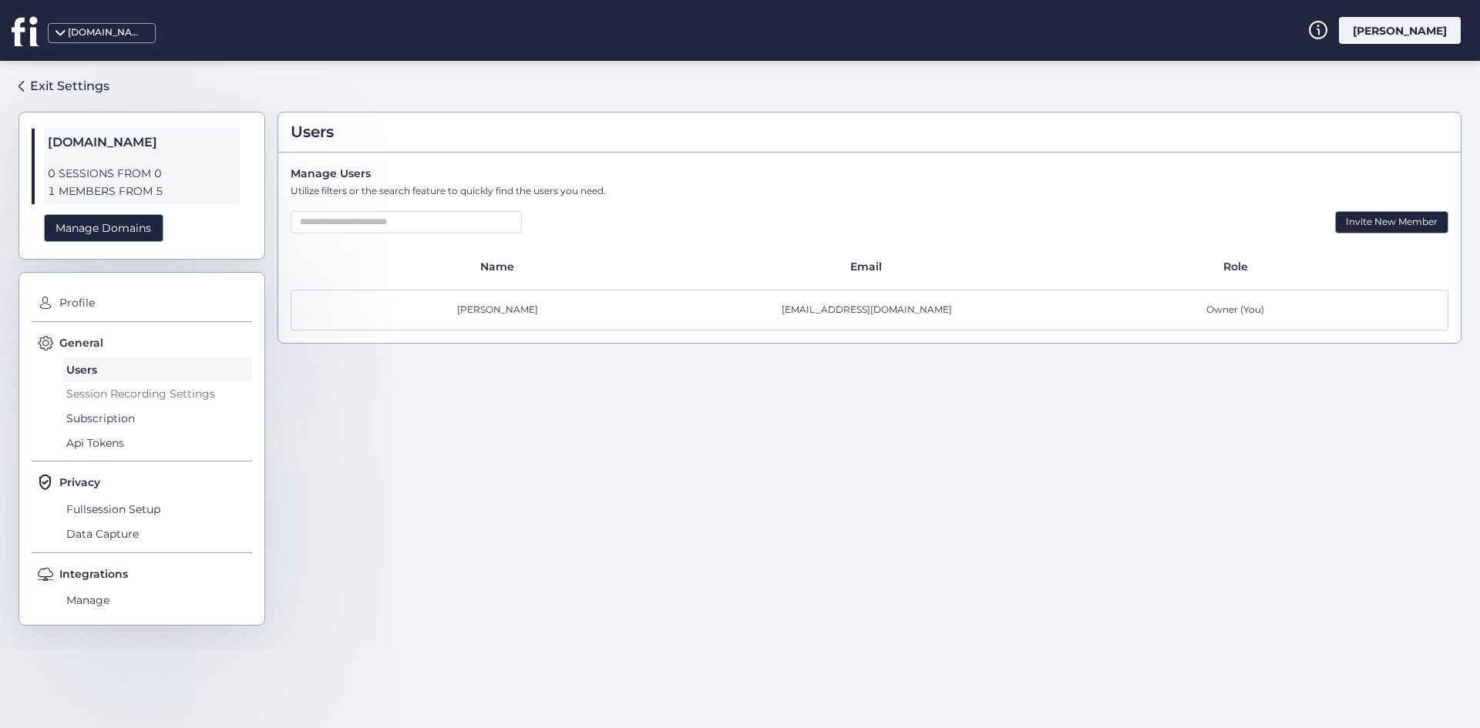
click at [125, 384] on span "Session Recording Settings" at bounding box center [157, 394] width 190 height 25
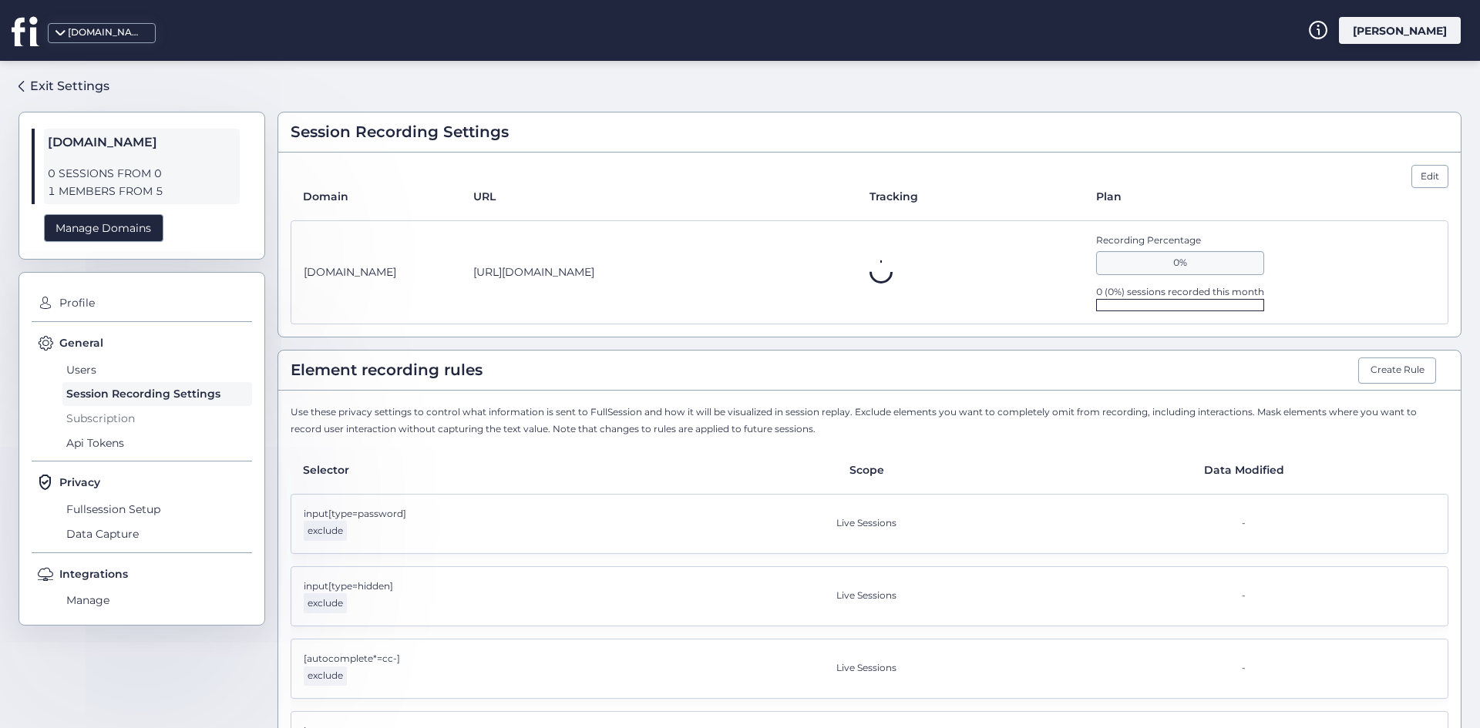
click at [113, 416] on span "Subscription" at bounding box center [157, 418] width 190 height 25
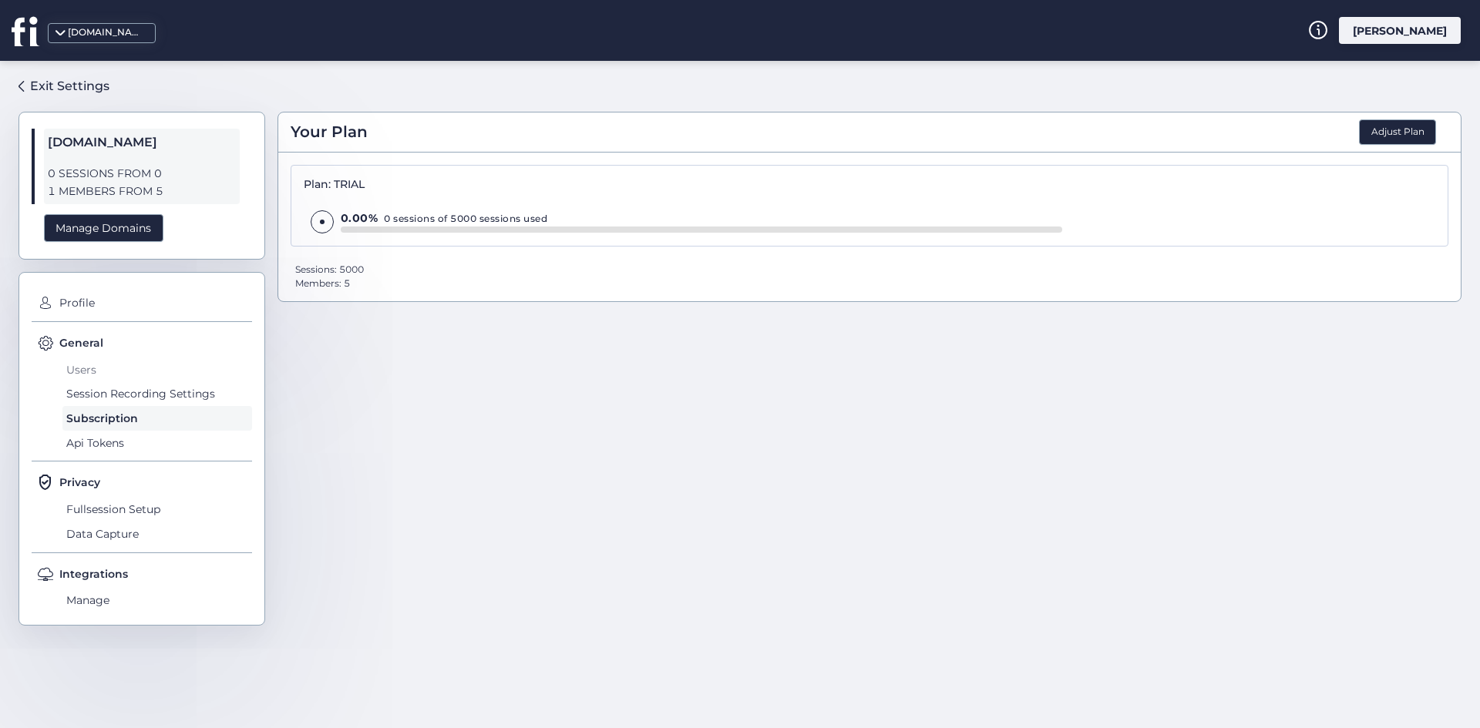
click at [91, 363] on span "Users" at bounding box center [157, 370] width 190 height 25
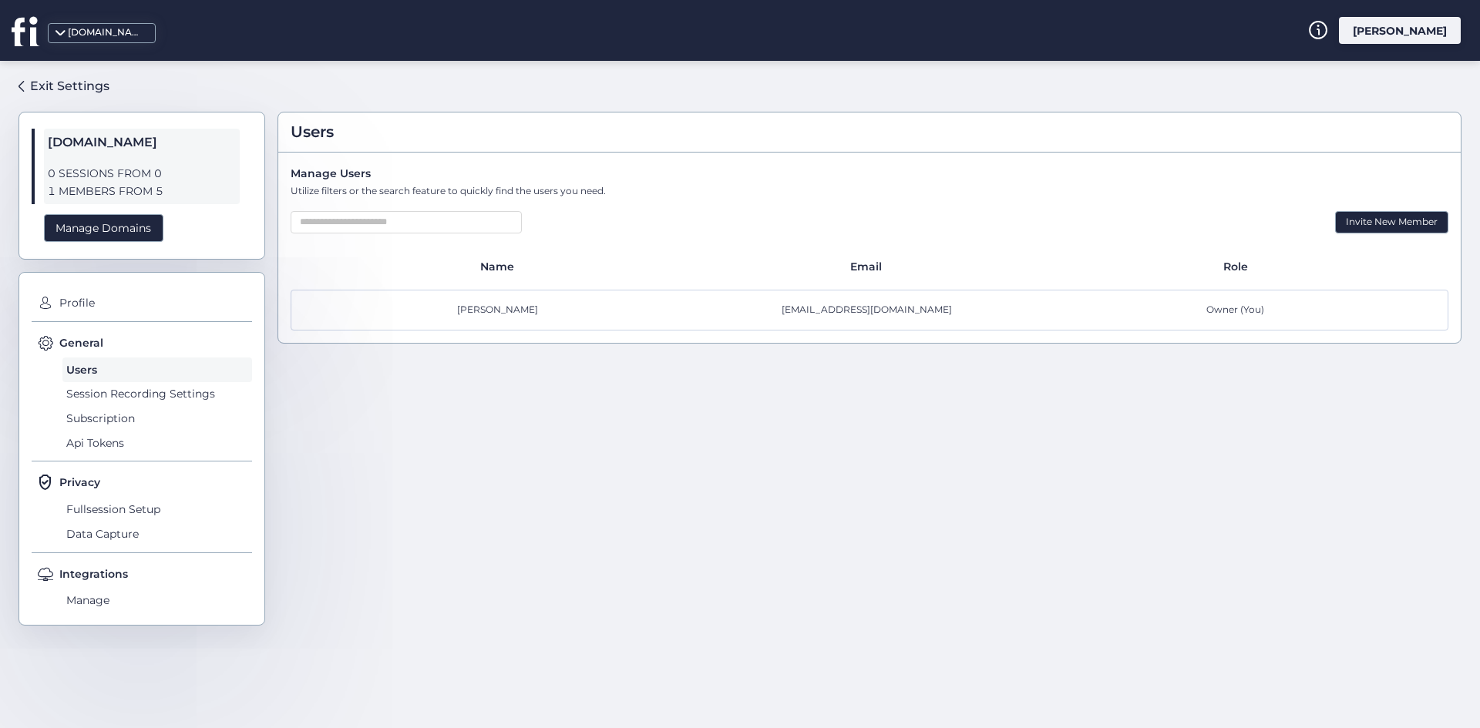
click at [86, 318] on div "Profile" at bounding box center [142, 307] width 220 height 32
click at [82, 308] on span "Profile" at bounding box center [153, 303] width 197 height 25
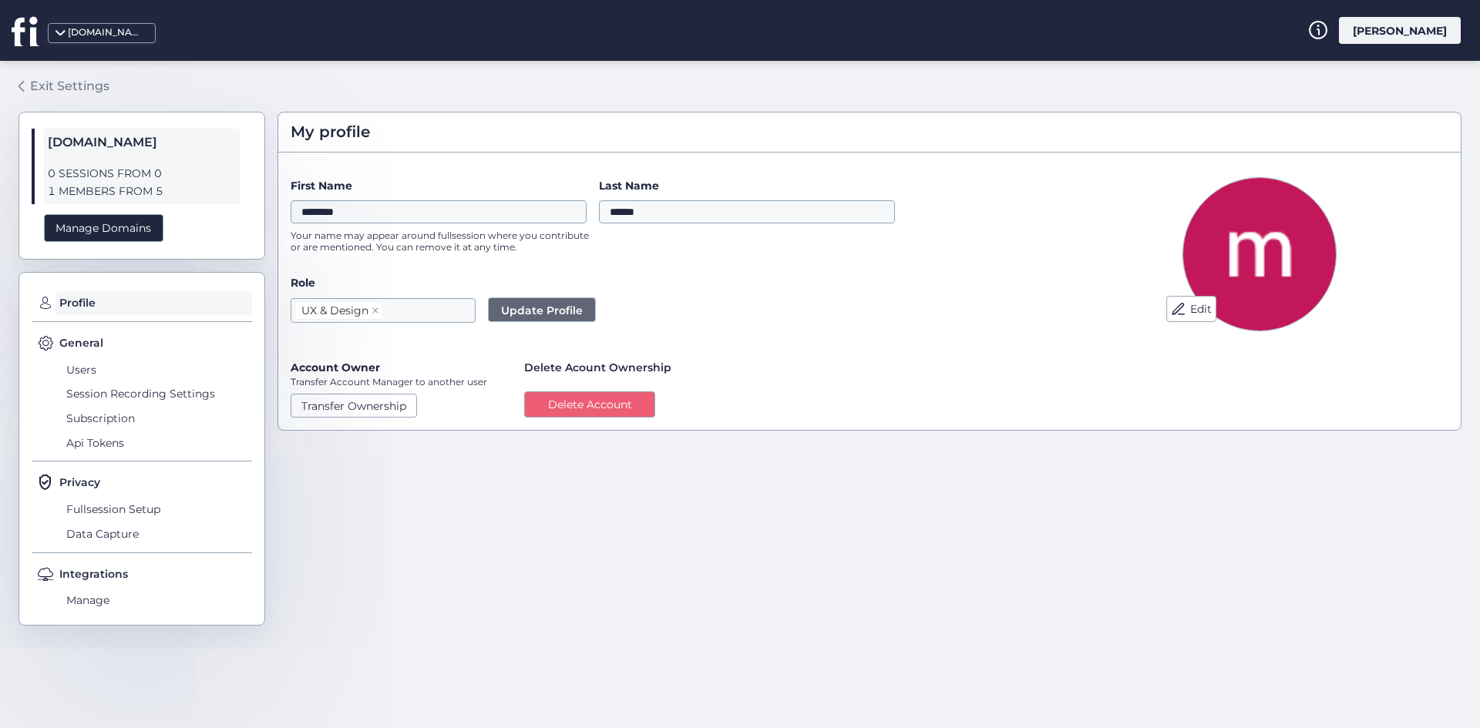
click at [69, 90] on div "Exit Settings" at bounding box center [69, 85] width 79 height 19
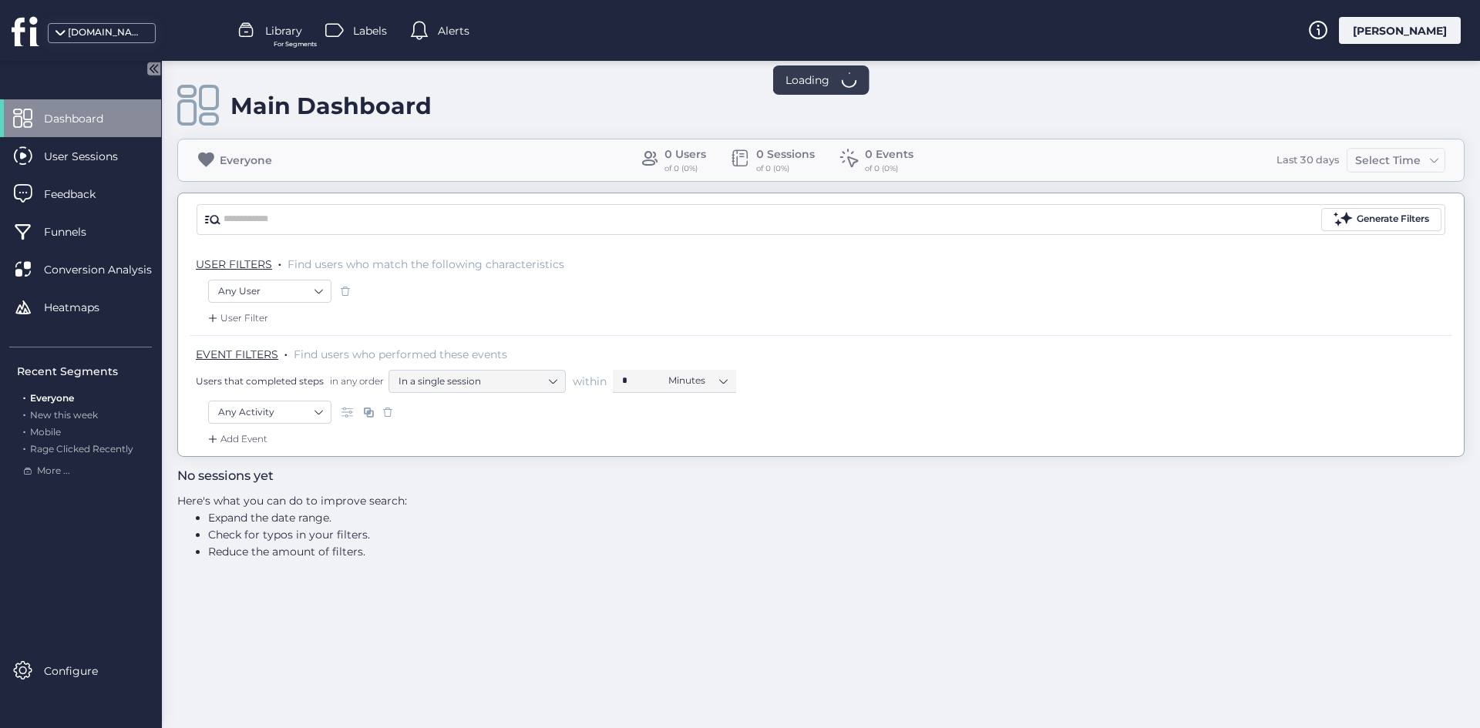
click at [1339, 36] on div at bounding box center [1323, 30] width 31 height 27
click at [1406, 36] on div "[PERSON_NAME]" at bounding box center [1400, 30] width 122 height 27
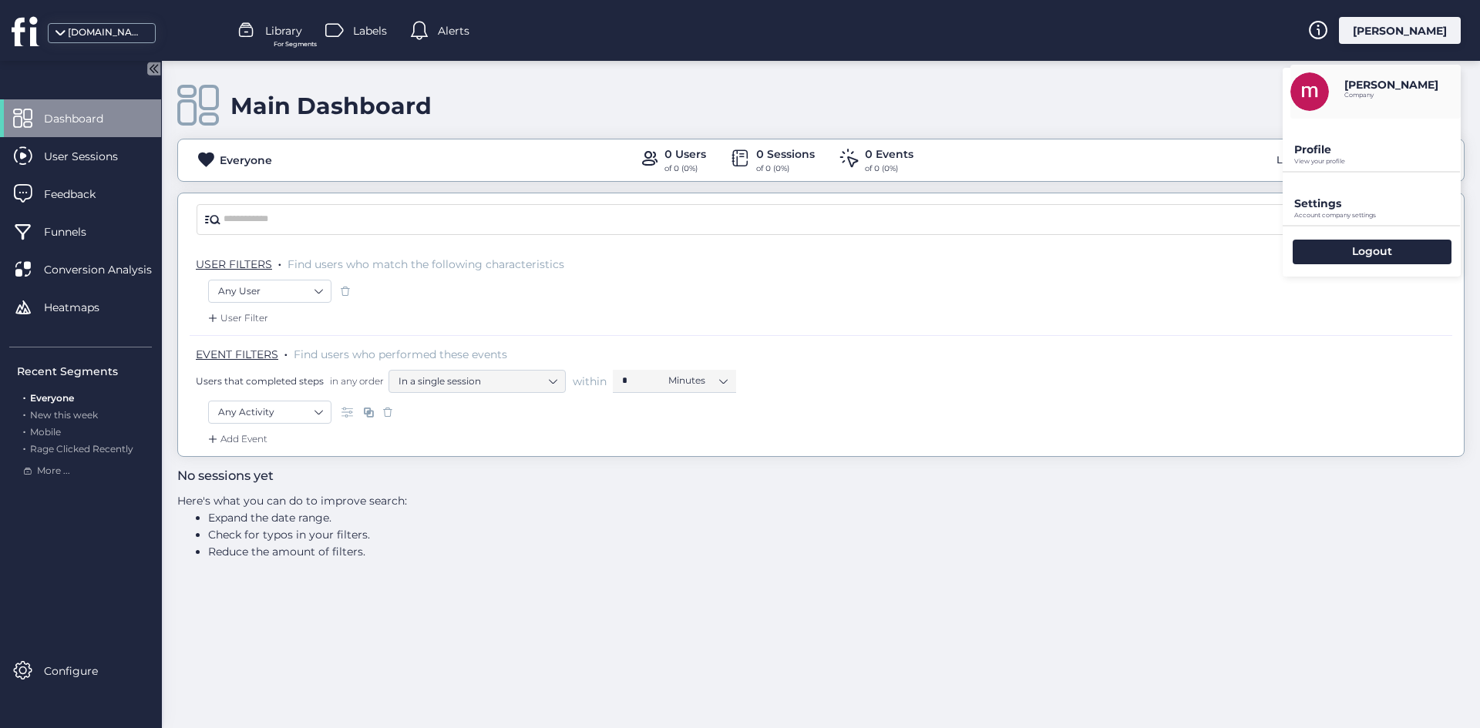
click at [1346, 139] on div "Profile View your profile" at bounding box center [1371, 145] width 178 height 52
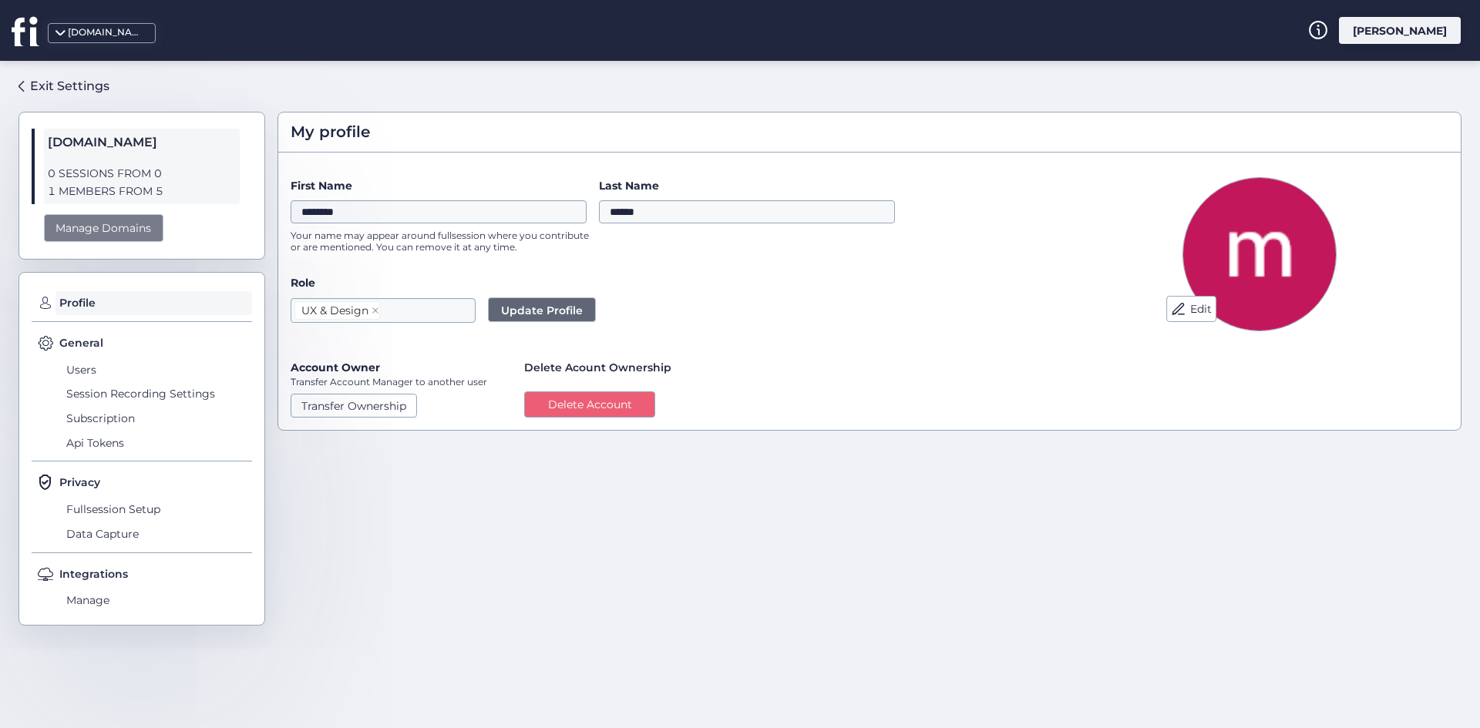
click at [100, 226] on div "Manage Domains" at bounding box center [103, 228] width 119 height 29
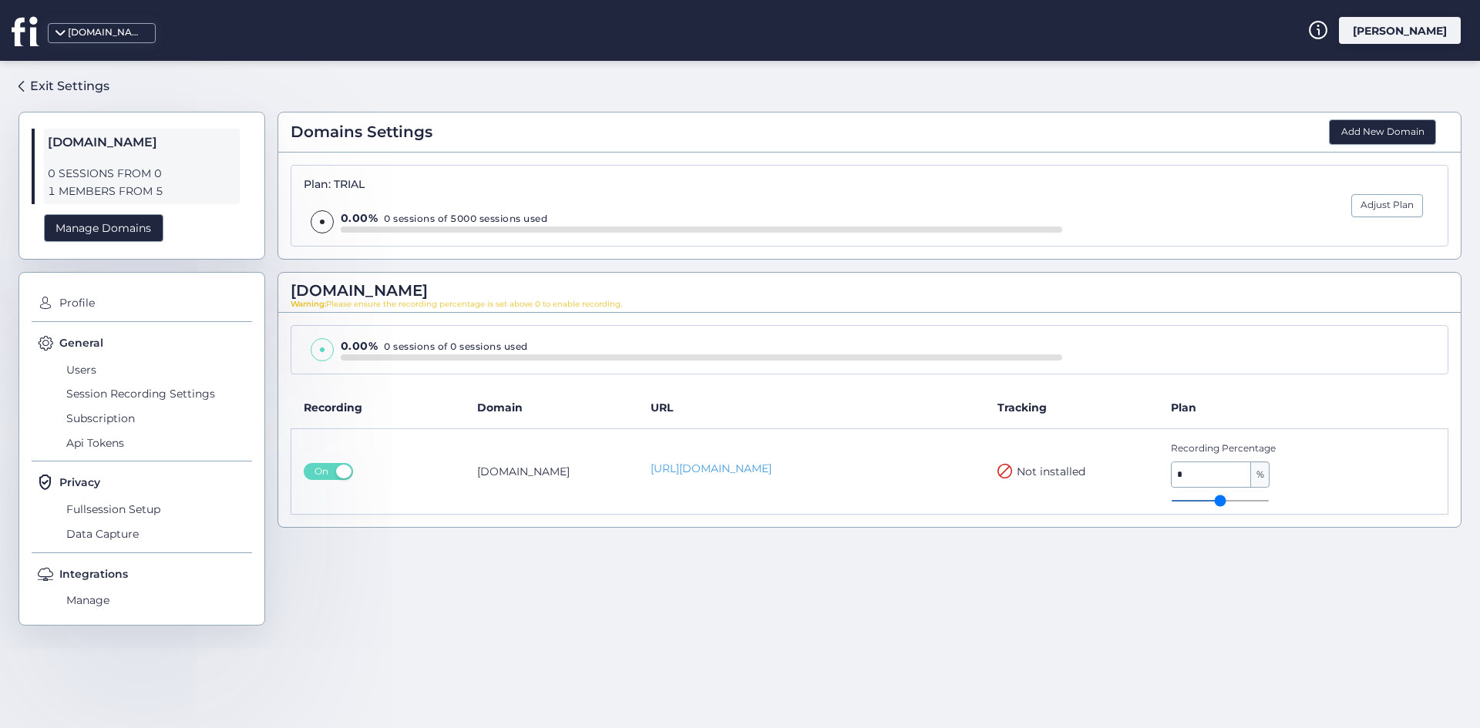
click at [1194, 407] on th "Plan" at bounding box center [1302, 408] width 289 height 42
click at [1358, 162] on div "Plan: TRIAL 0.00% 0 sessions of 5000 sessions used Adjust Plan" at bounding box center [869, 206] width 1182 height 106
click at [1352, 133] on button "Add New Domain" at bounding box center [1382, 132] width 107 height 26
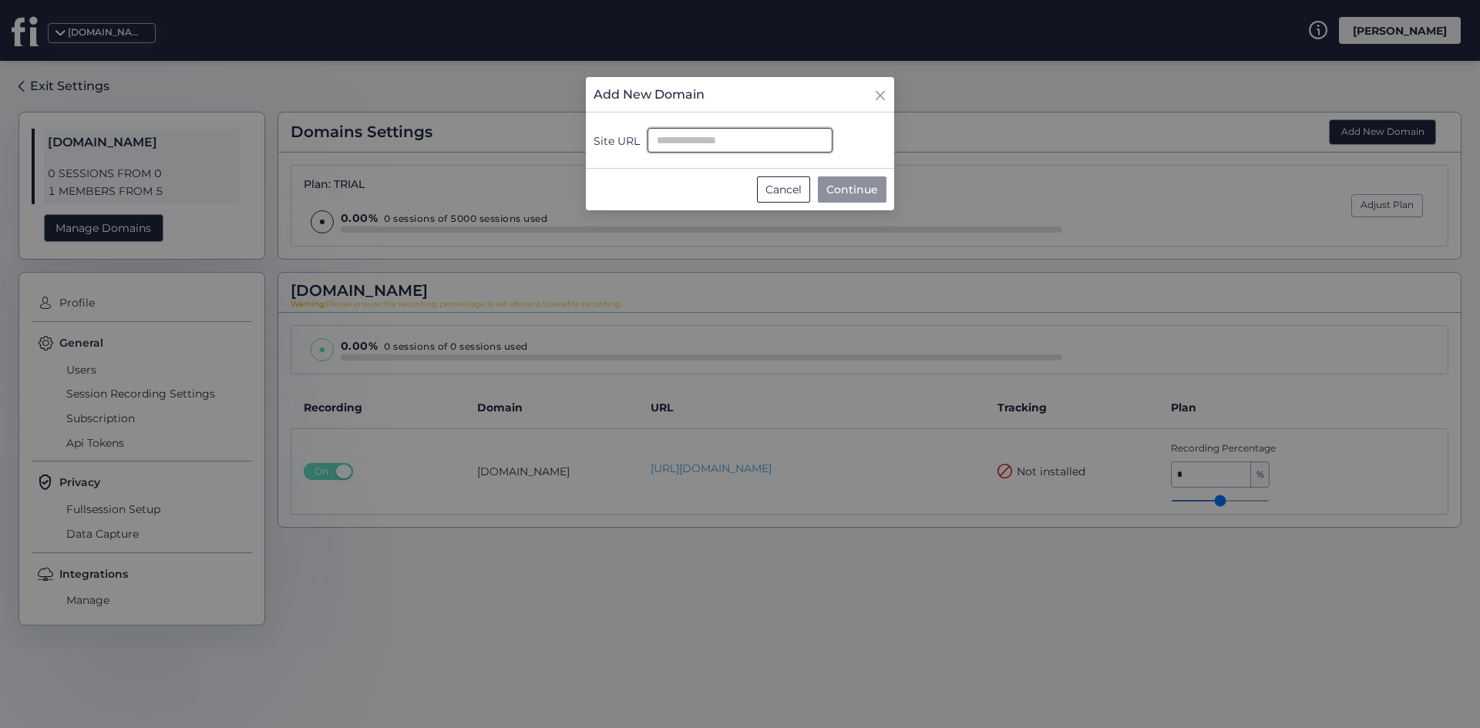
drag, startPoint x: 677, startPoint y: 152, endPoint x: 680, endPoint y: 141, distance: 11.0
click at [680, 143] on input "Site URL" at bounding box center [739, 140] width 185 height 25
click at [727, 138] on input "**********" at bounding box center [739, 140] width 185 height 25
click at [750, 141] on input "**********" at bounding box center [739, 140] width 185 height 25
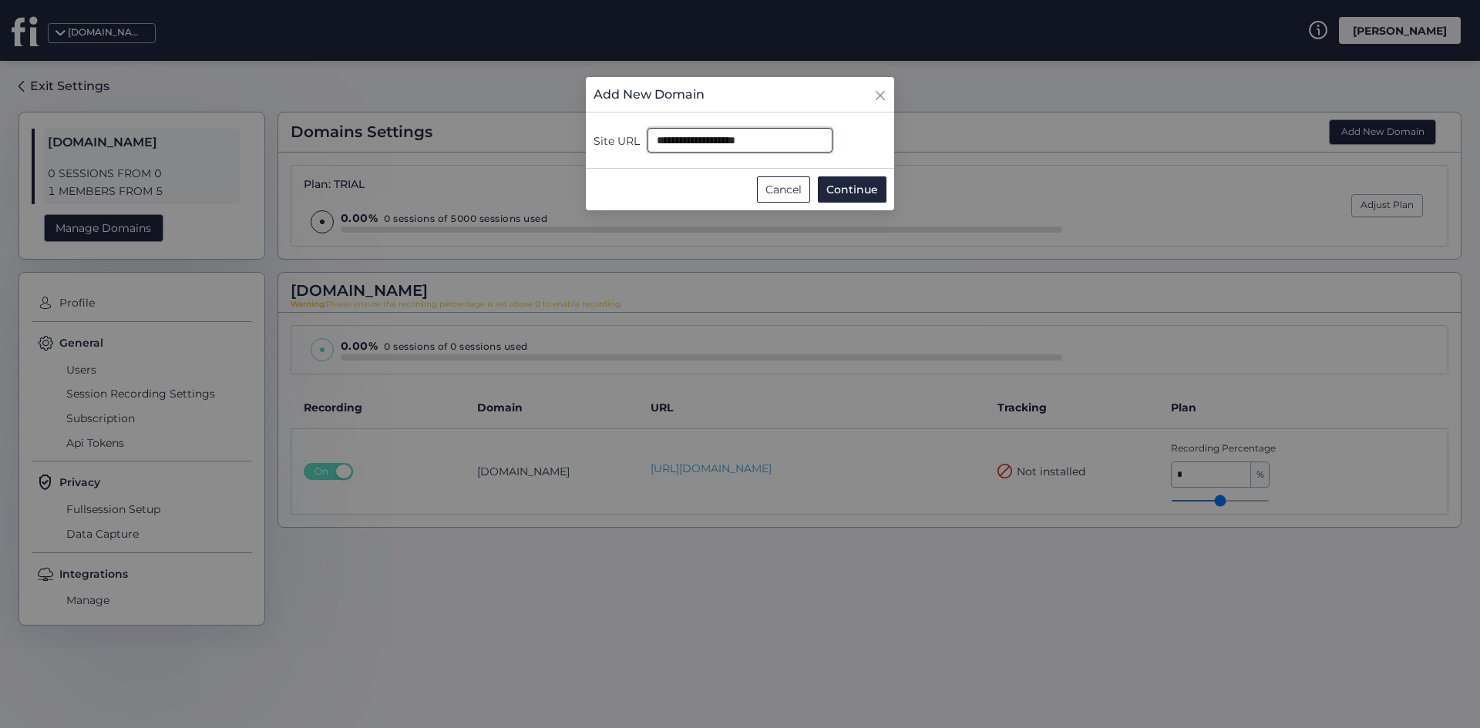
click at [751, 143] on input "**********" at bounding box center [739, 140] width 185 height 25
click at [762, 138] on input "**********" at bounding box center [739, 140] width 185 height 25
paste input "*****"
type input "**********"
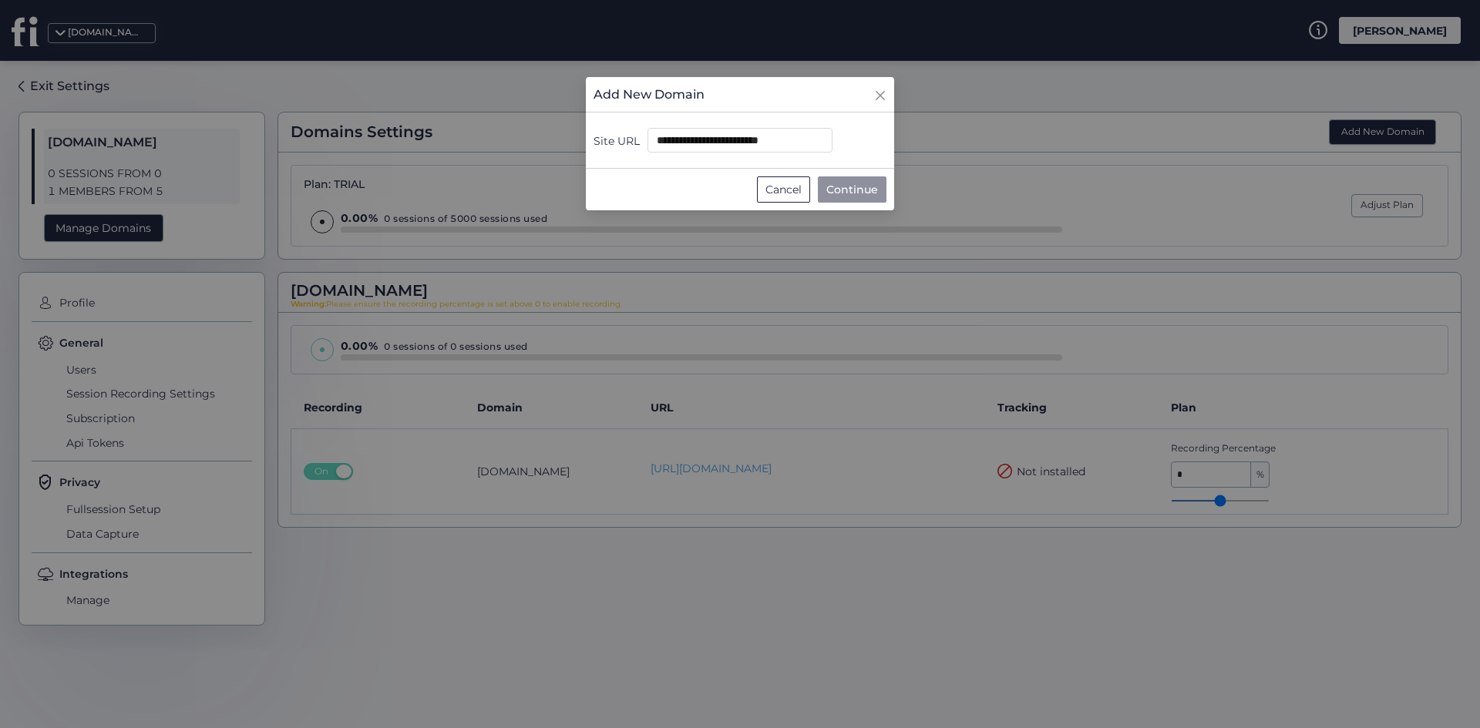
click at [859, 188] on span "Continue" at bounding box center [852, 189] width 52 height 17
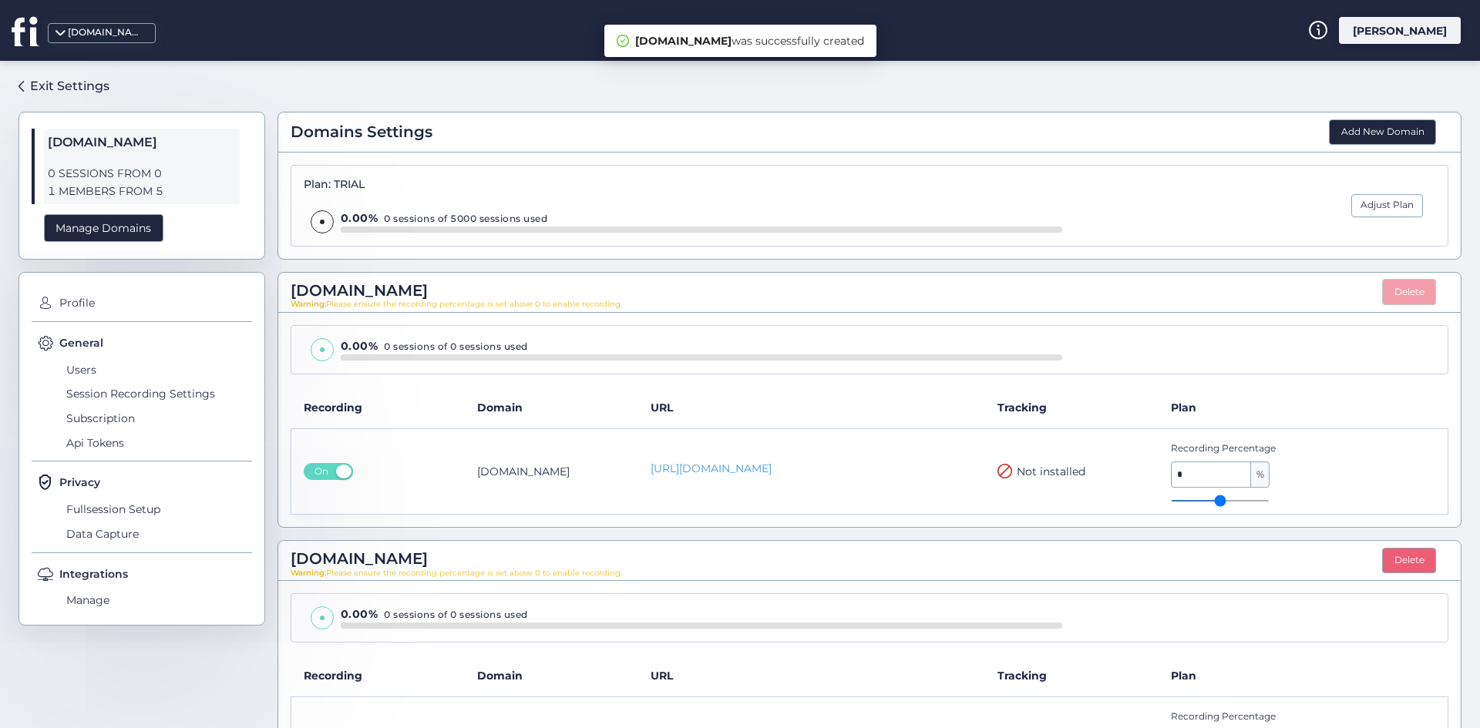
click at [1407, 279] on button "Delete" at bounding box center [1409, 292] width 54 height 26
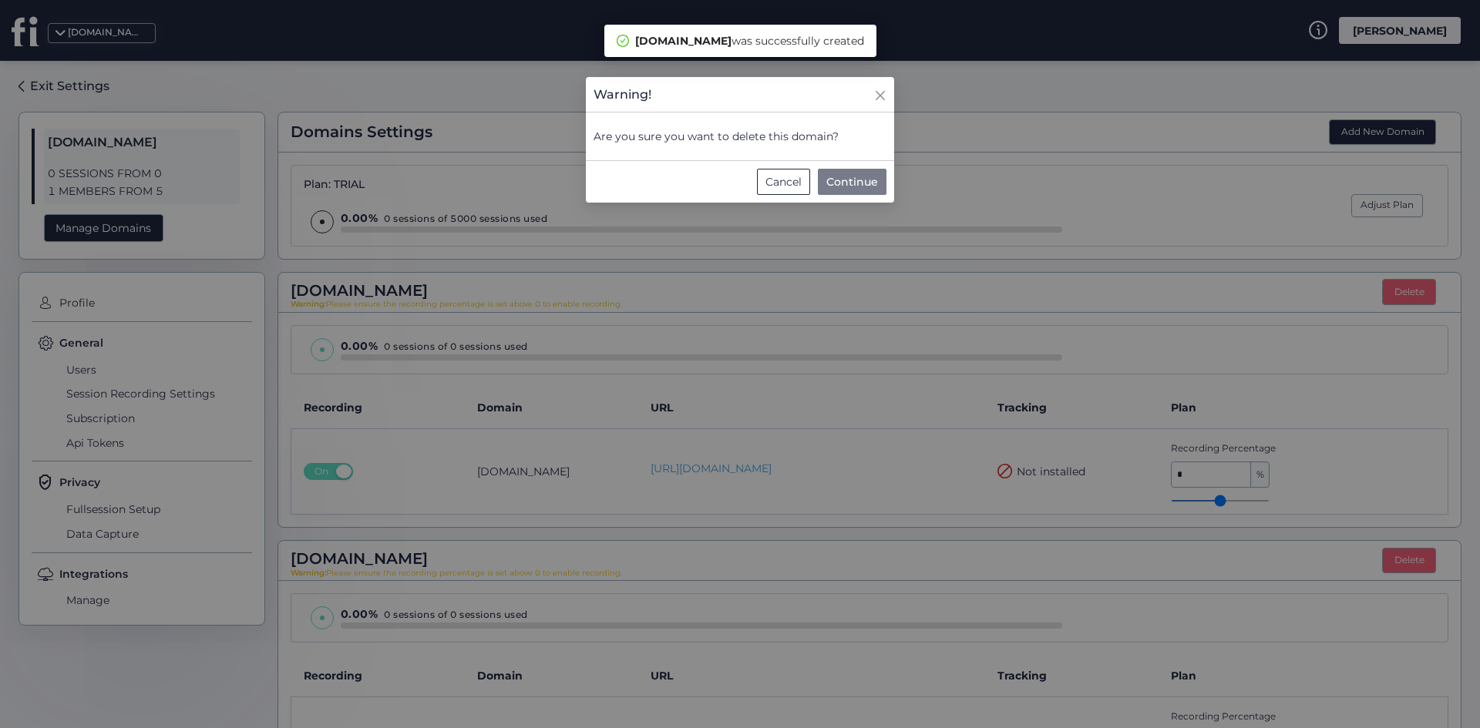
click at [854, 175] on span "Continue" at bounding box center [852, 181] width 52 height 17
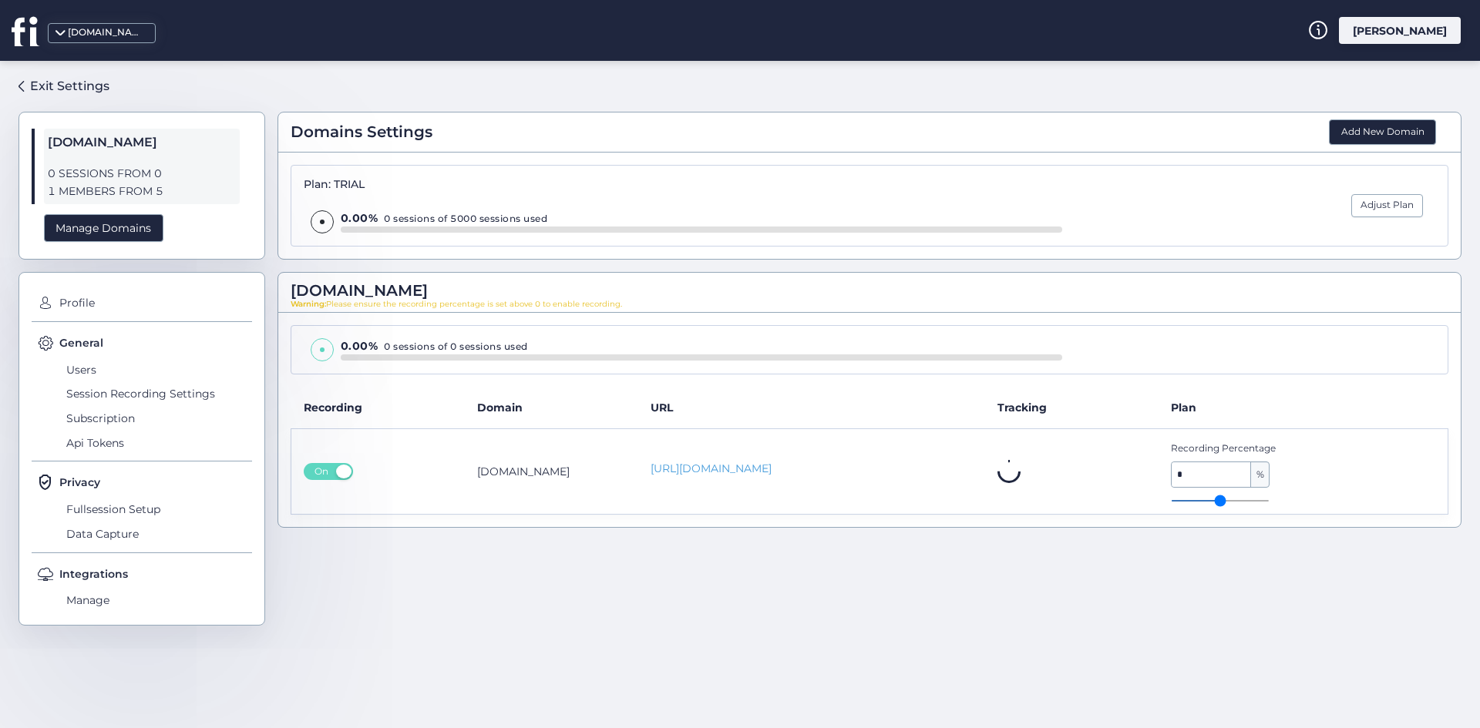
click at [36, 72] on div "Exit Settings aljazeera.net 0 SESSIONS FROM 0 1 MEMBERS FROM 5 Manage Domains P…" at bounding box center [740, 394] width 1480 height 667
type input "*"
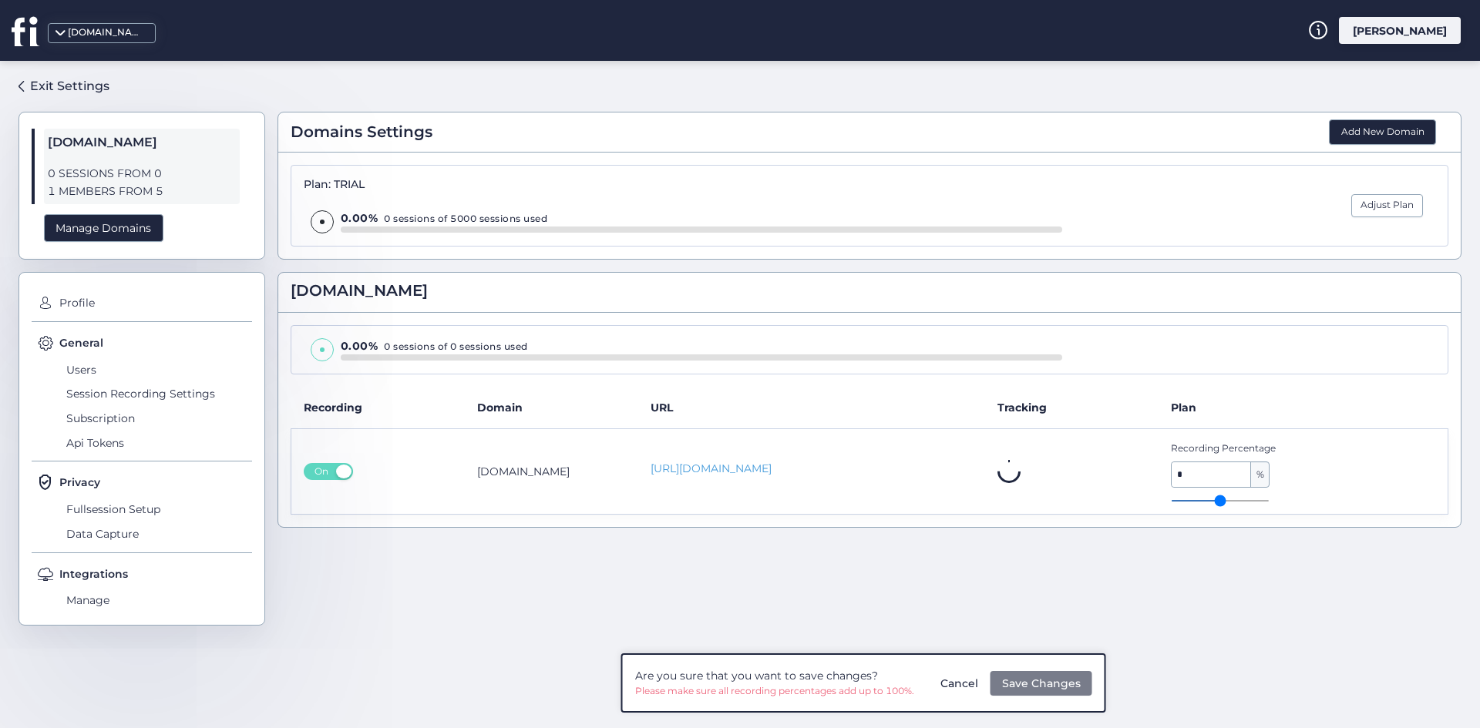
type input "**"
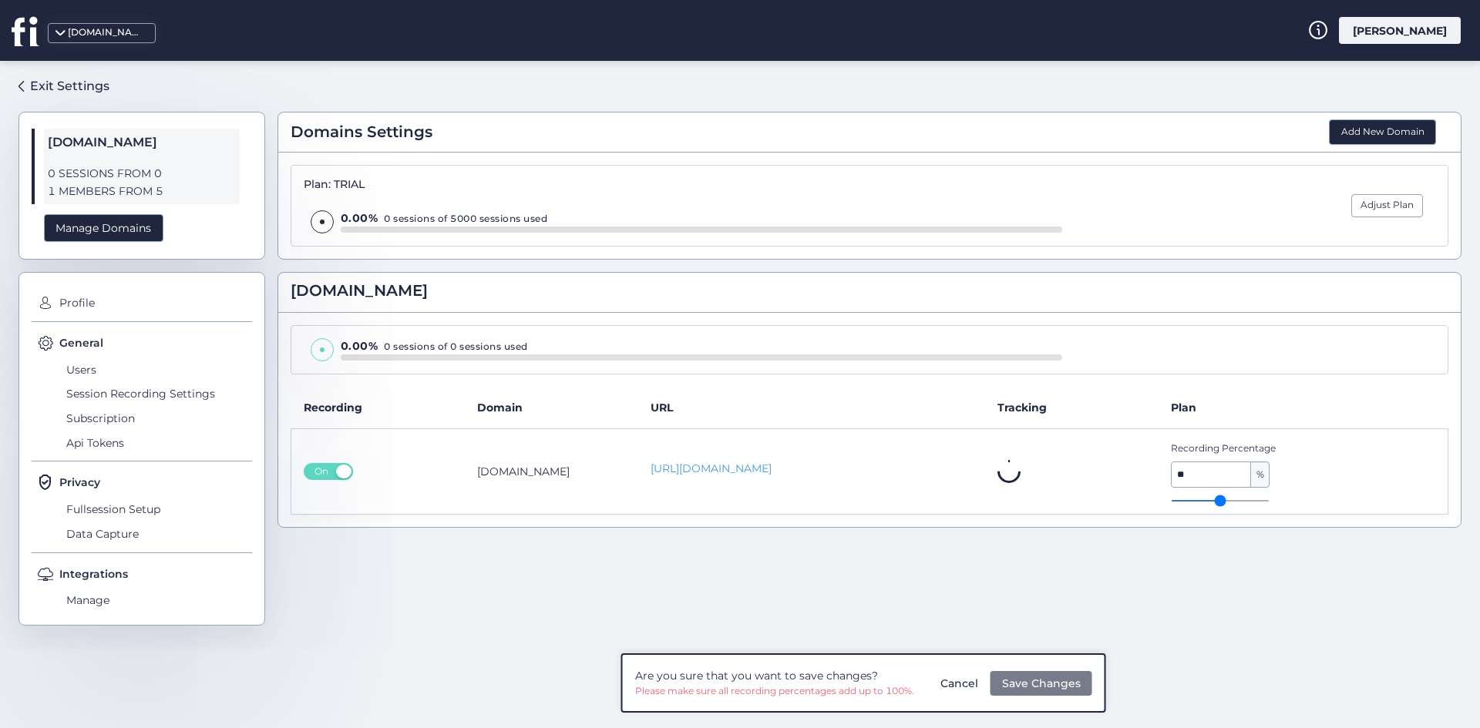
type input "**"
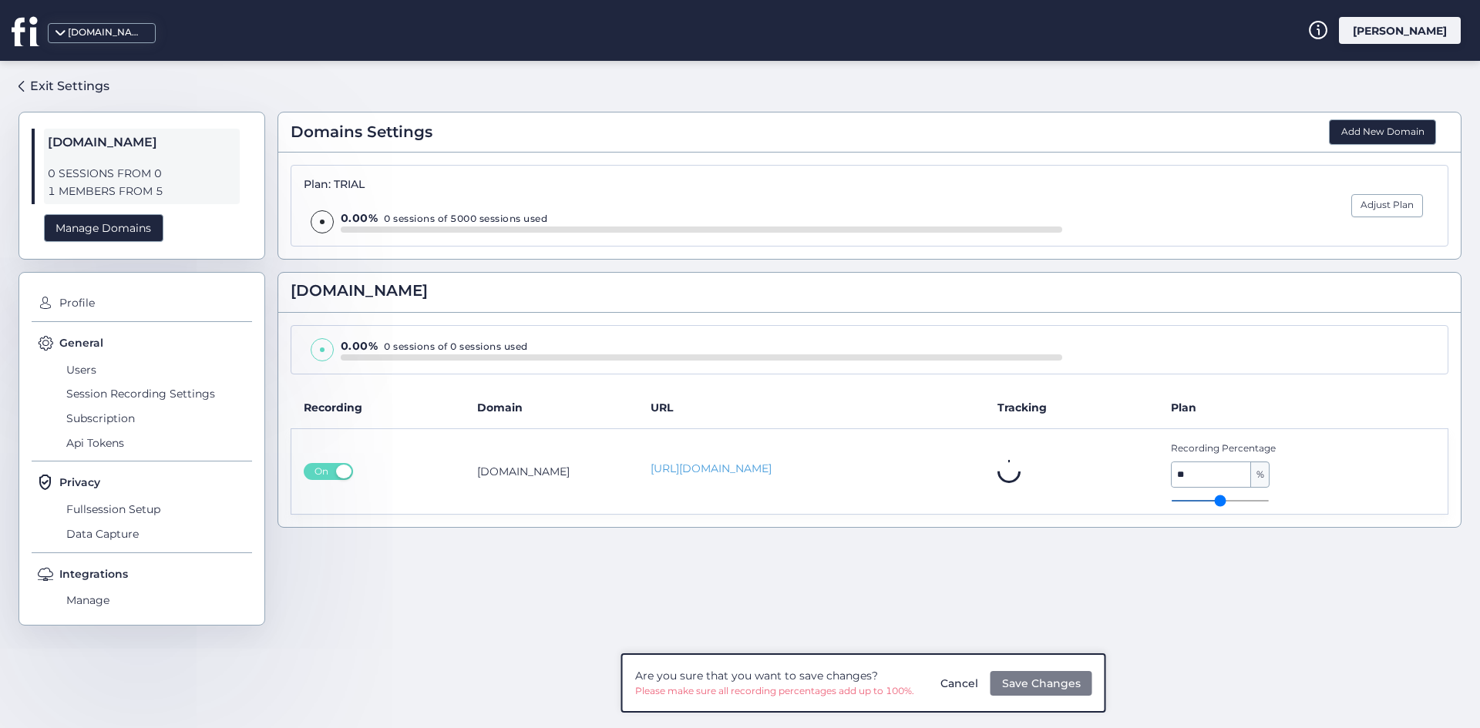
type input "**"
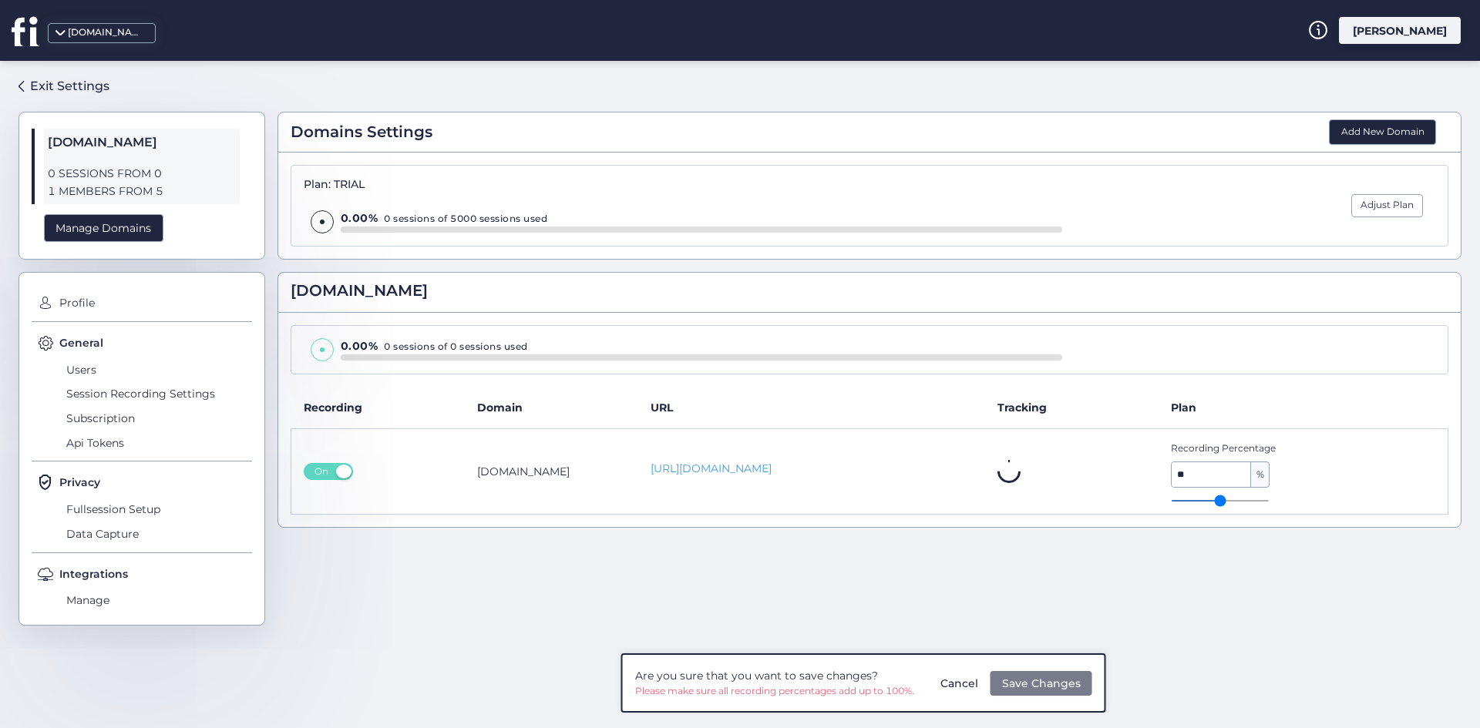
type input "**"
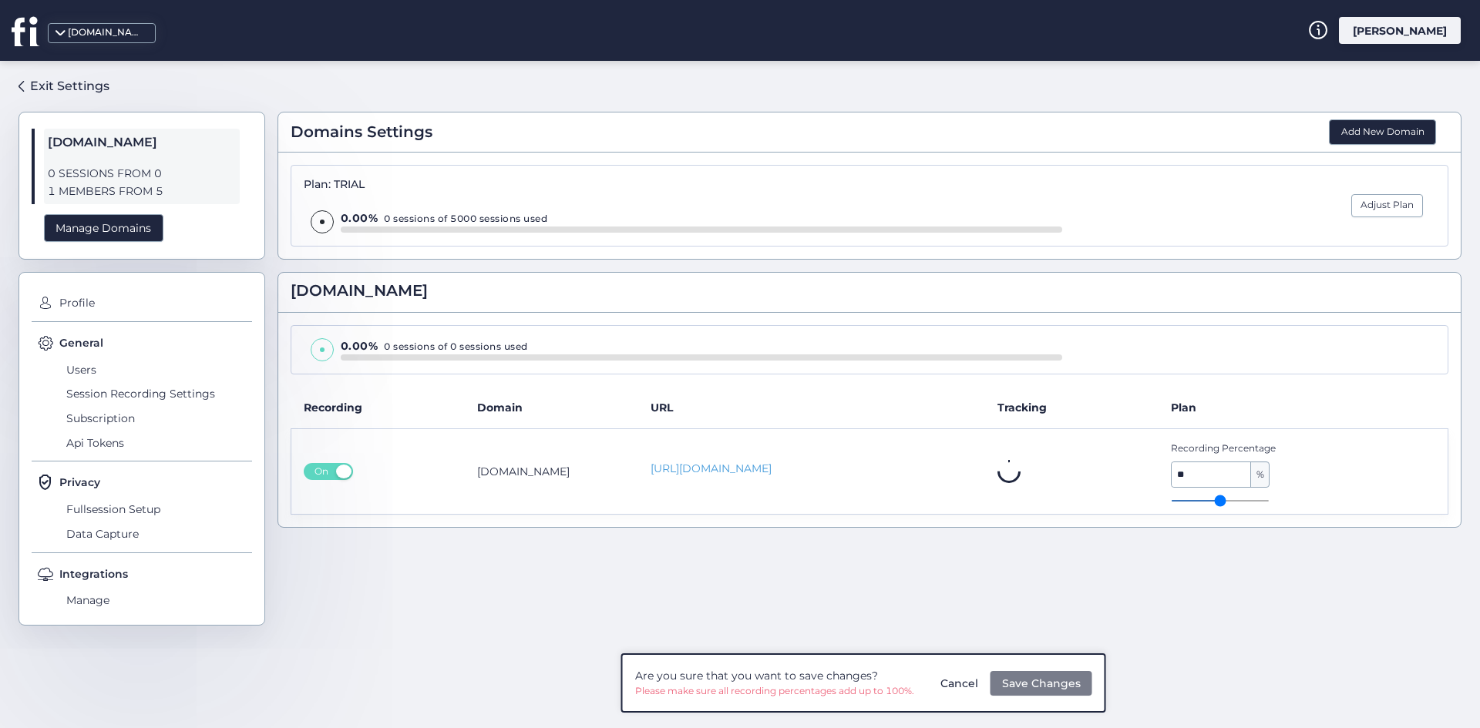
type input "**"
type input "***"
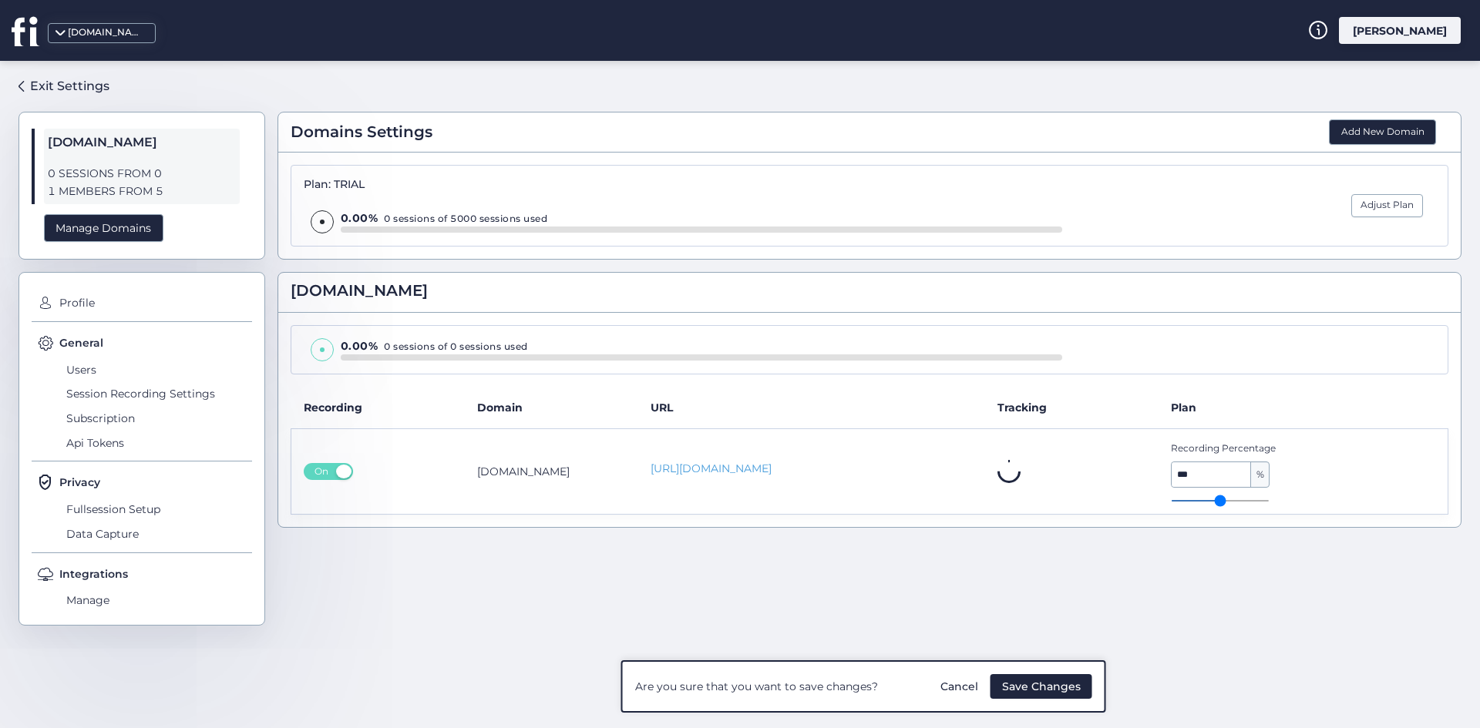
drag, startPoint x: 1178, startPoint y: 504, endPoint x: 1297, endPoint y: 517, distance: 120.2
type input "***"
click at [1269, 502] on input "range" at bounding box center [1220, 501] width 99 height 2
click at [1073, 681] on span "Save Changes" at bounding box center [1041, 686] width 79 height 17
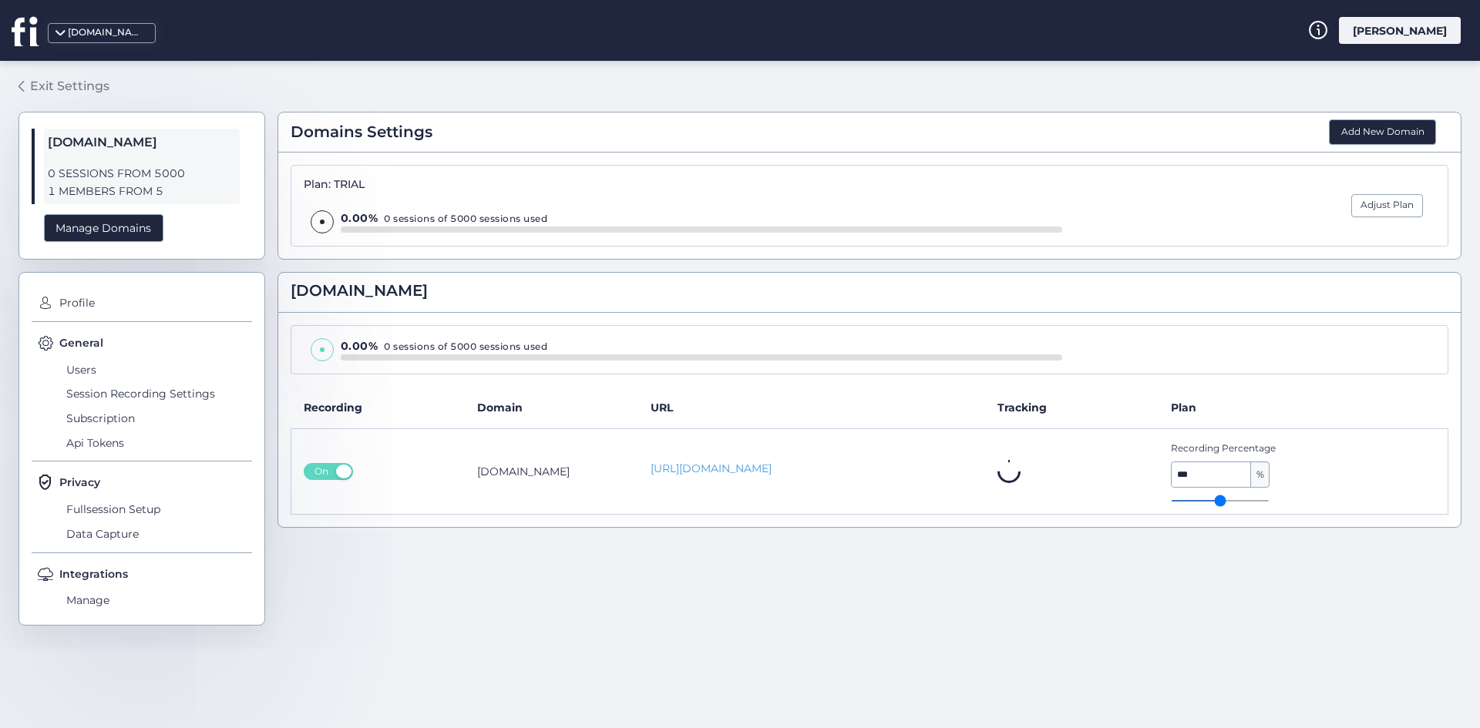
click at [52, 83] on div "Exit Settings" at bounding box center [69, 85] width 79 height 19
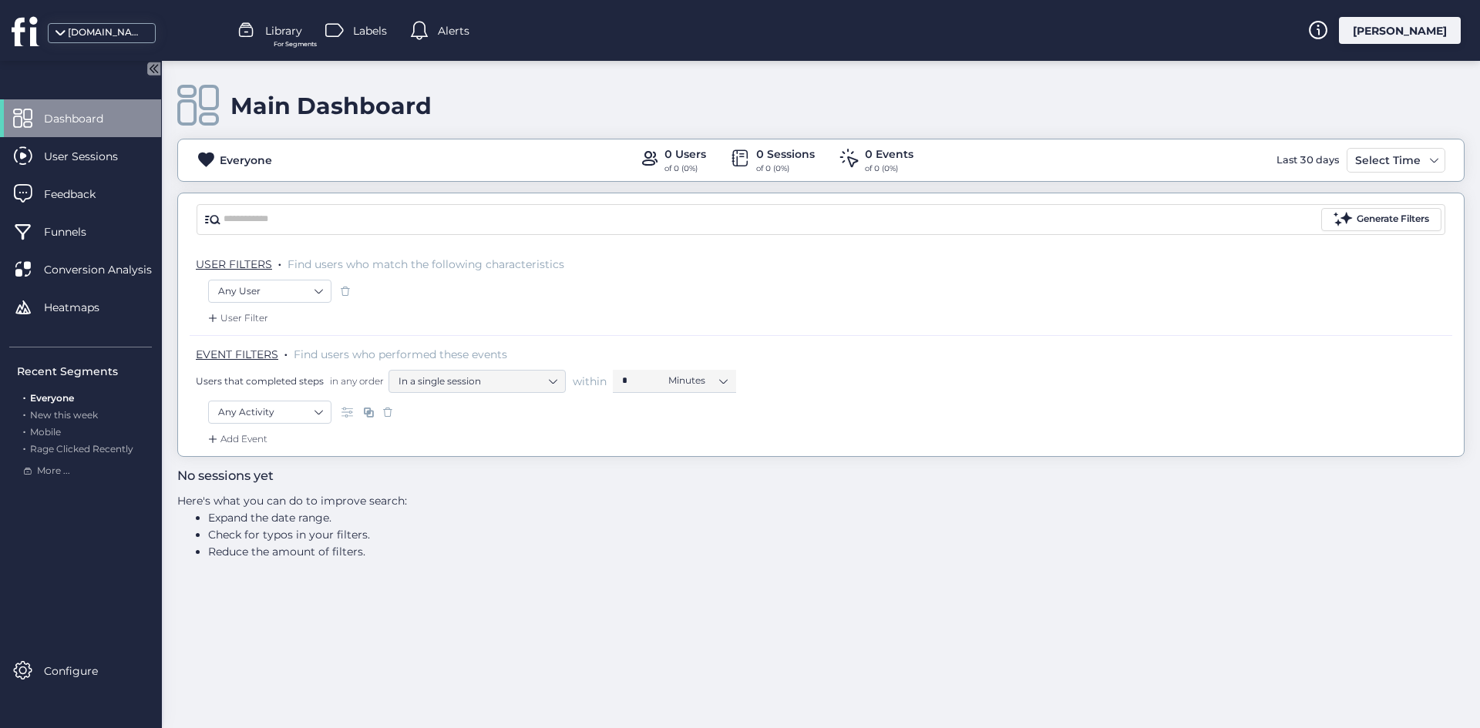
click at [432, 454] on div "Add Event" at bounding box center [821, 444] width 1262 height 25
click at [1232, 371] on div "Users that completed steps in any order In a single session within * Minutes" at bounding box center [824, 381] width 1256 height 23
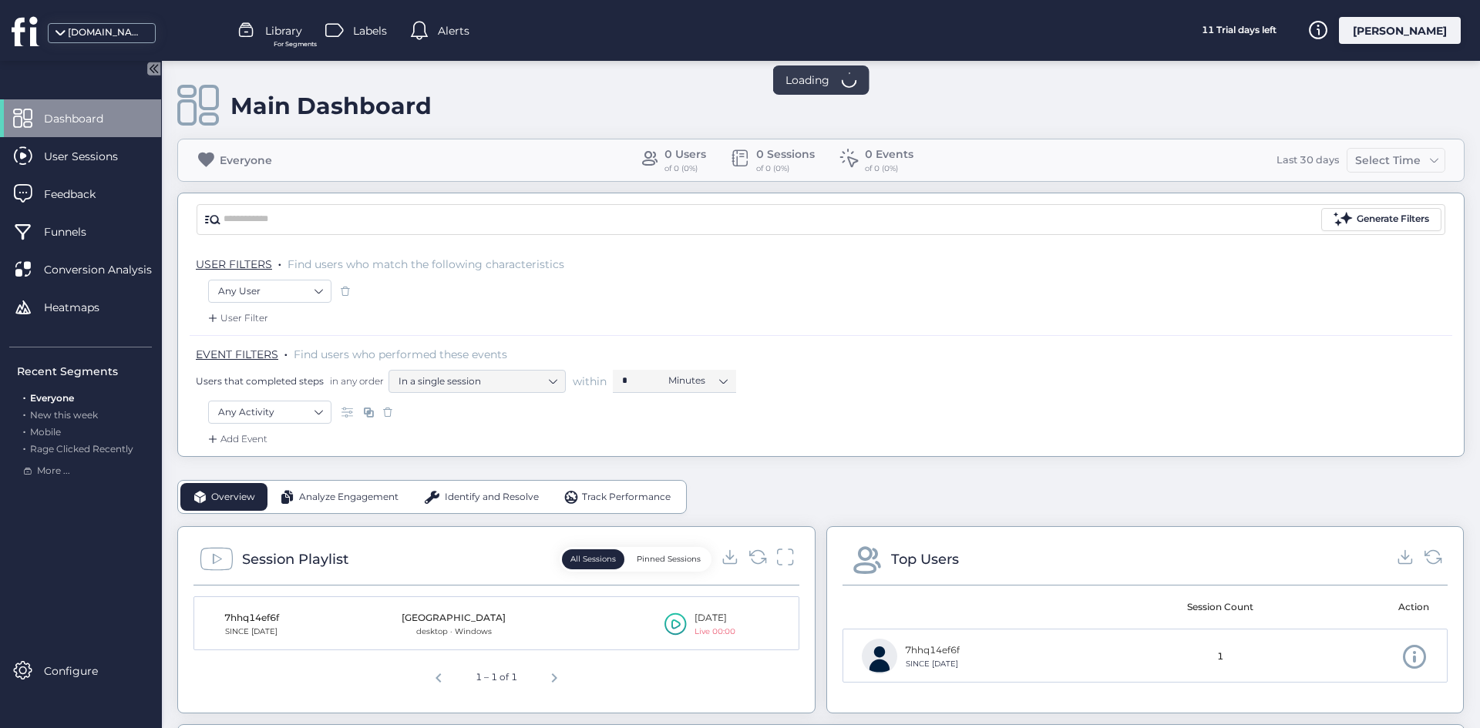
scroll to position [308, 0]
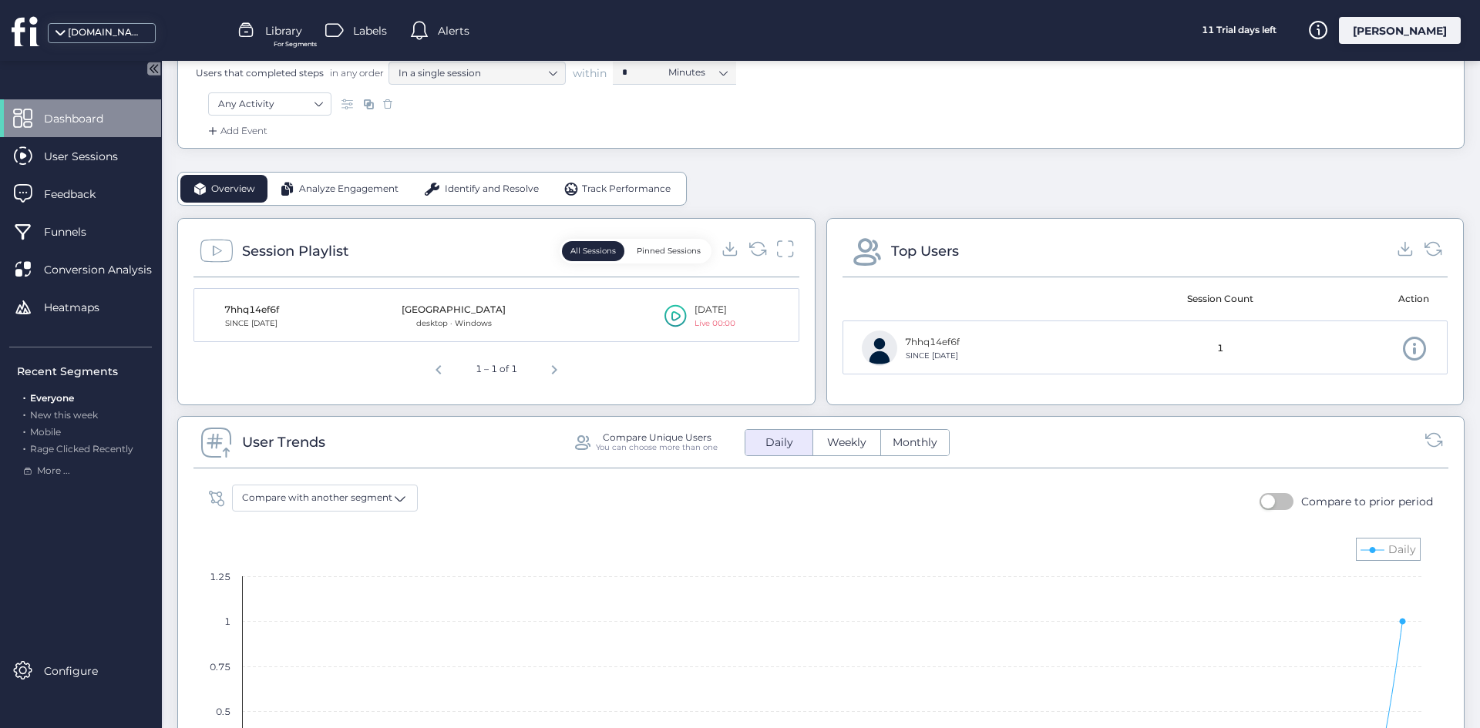
click at [636, 553] on rect at bounding box center [815, 683] width 1228 height 308
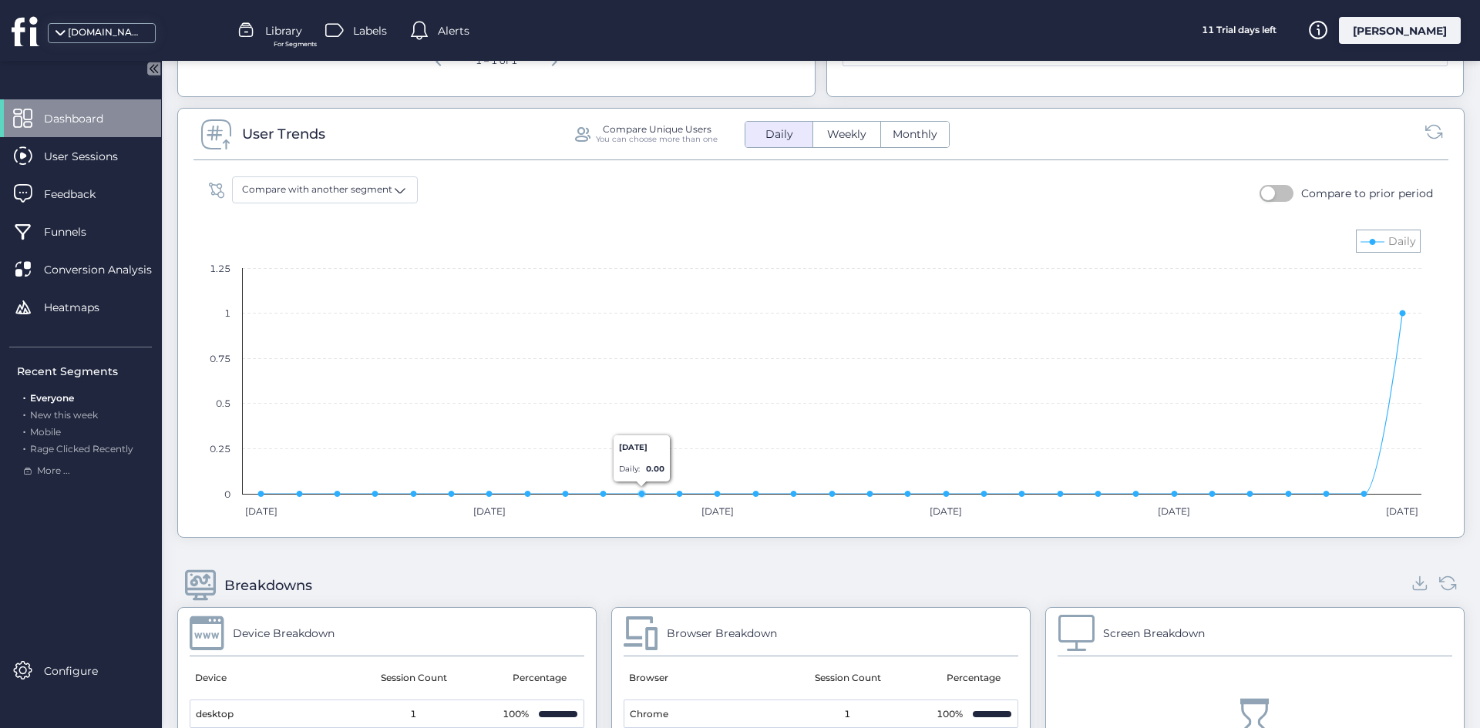
scroll to position [154, 0]
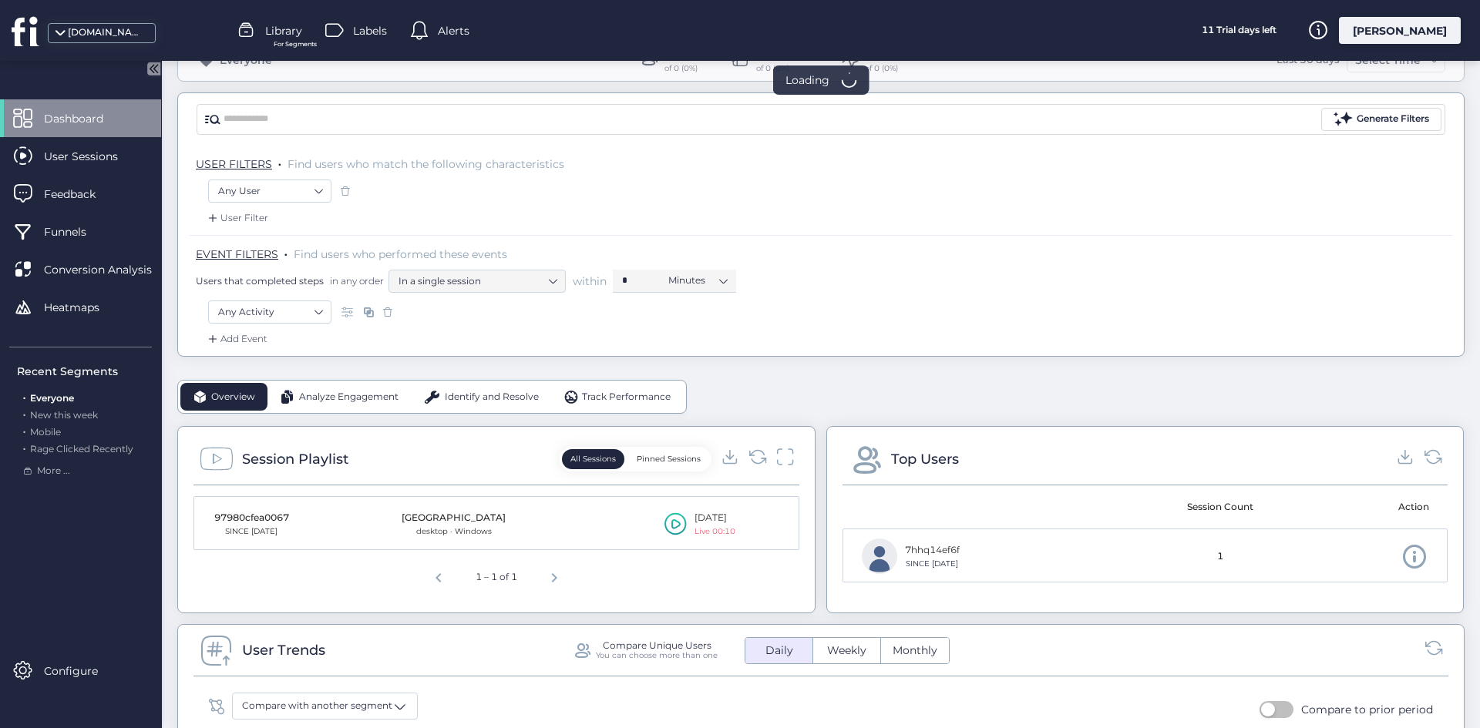
scroll to position [231, 0]
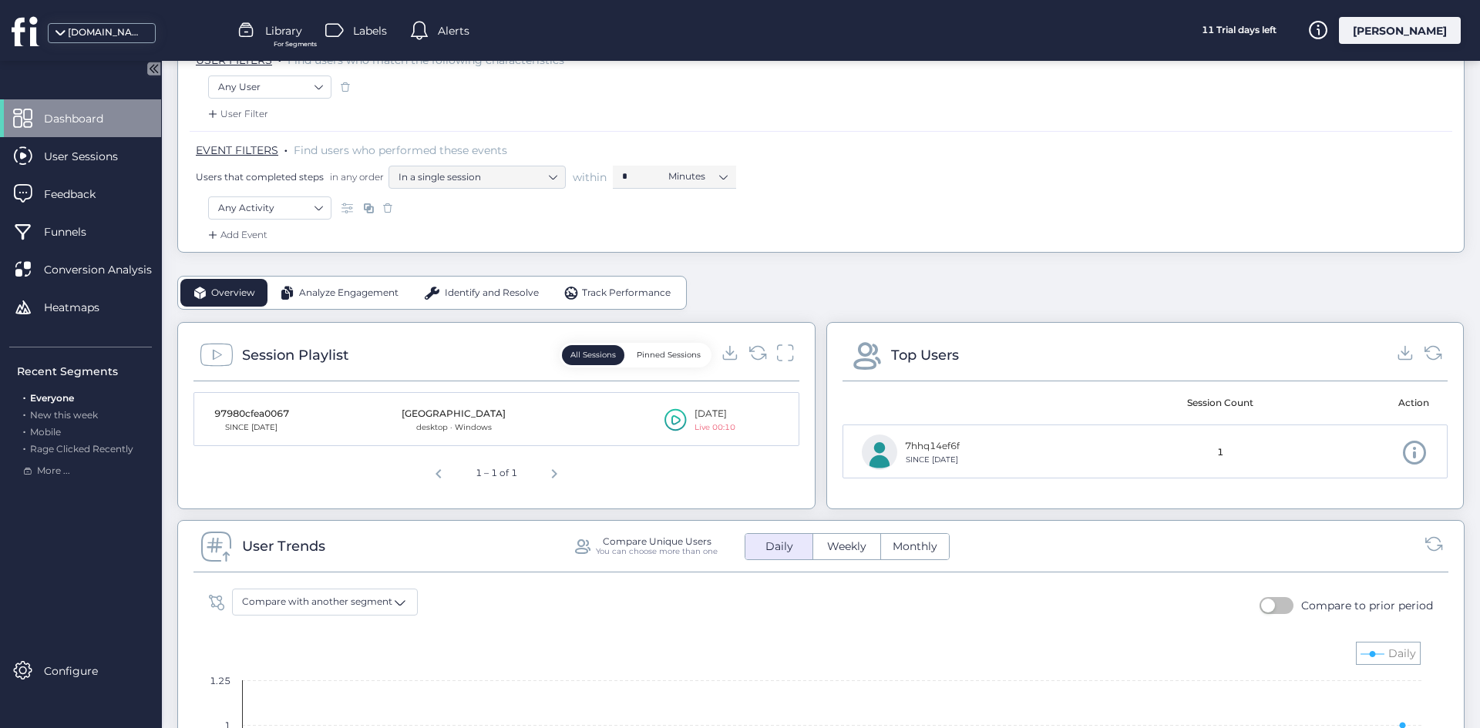
scroll to position [308, 0]
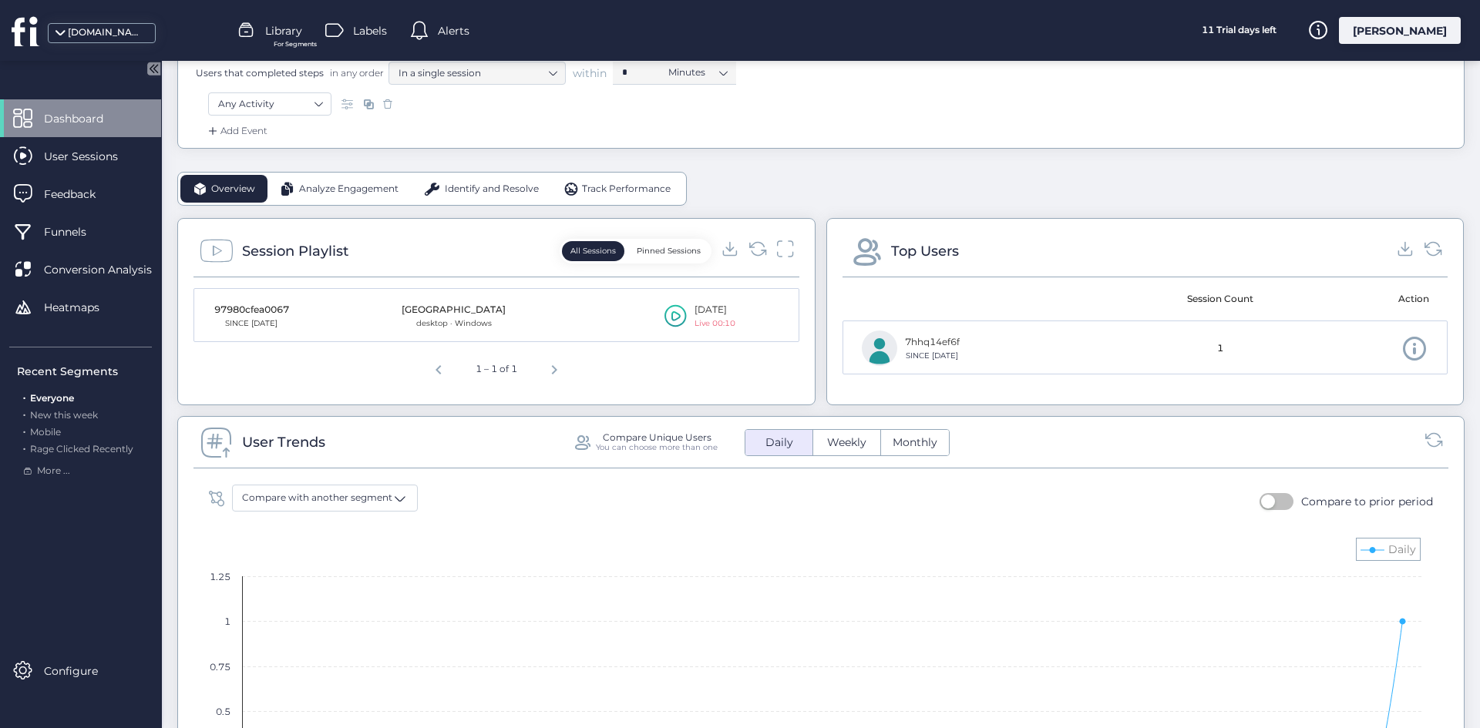
click at [617, 496] on div "Compare with another segment Compare to prior period" at bounding box center [820, 502] width 1239 height 35
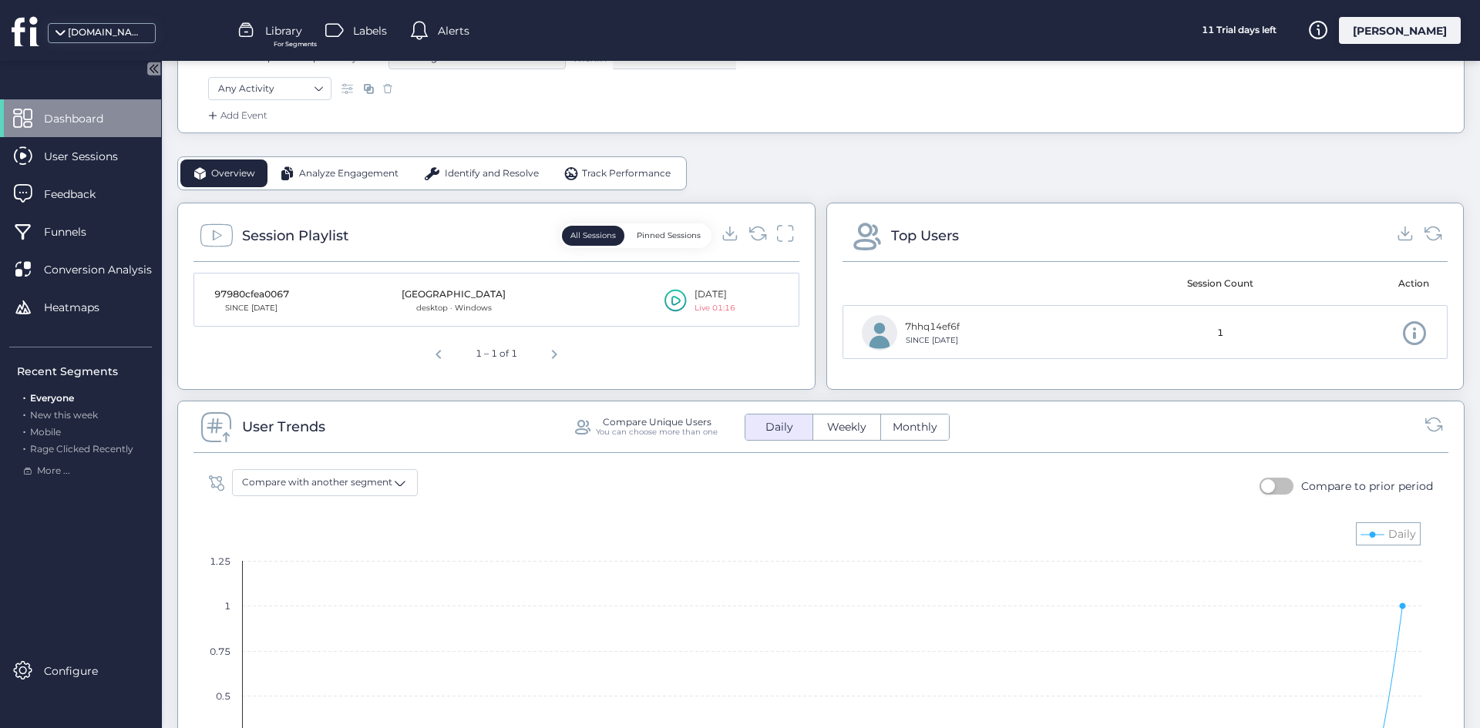
scroll to position [462, 0]
